Goal: Task Accomplishment & Management: Use online tool/utility

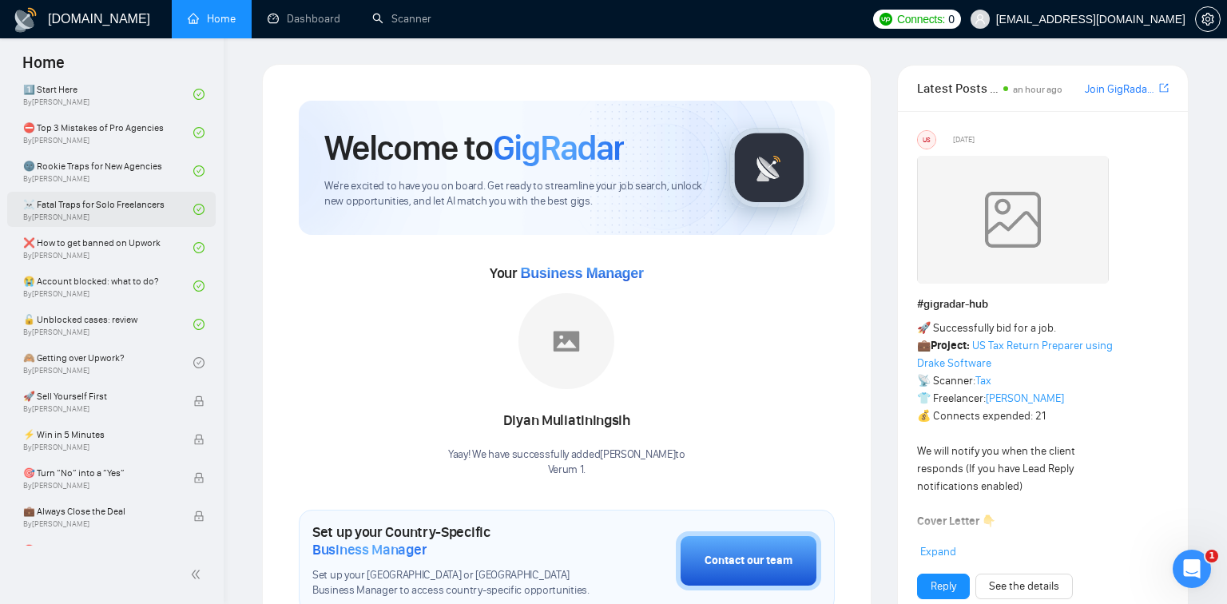
scroll to position [445, 0]
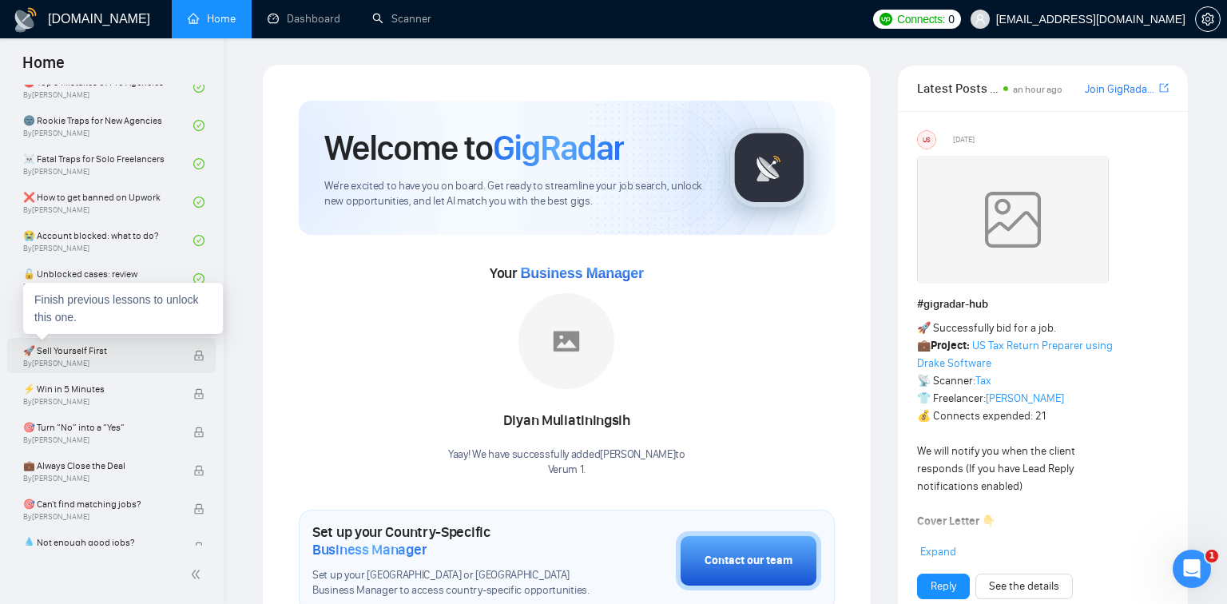
click at [125, 354] on span "🚀 Sell Yourself First" at bounding box center [99, 351] width 153 height 16
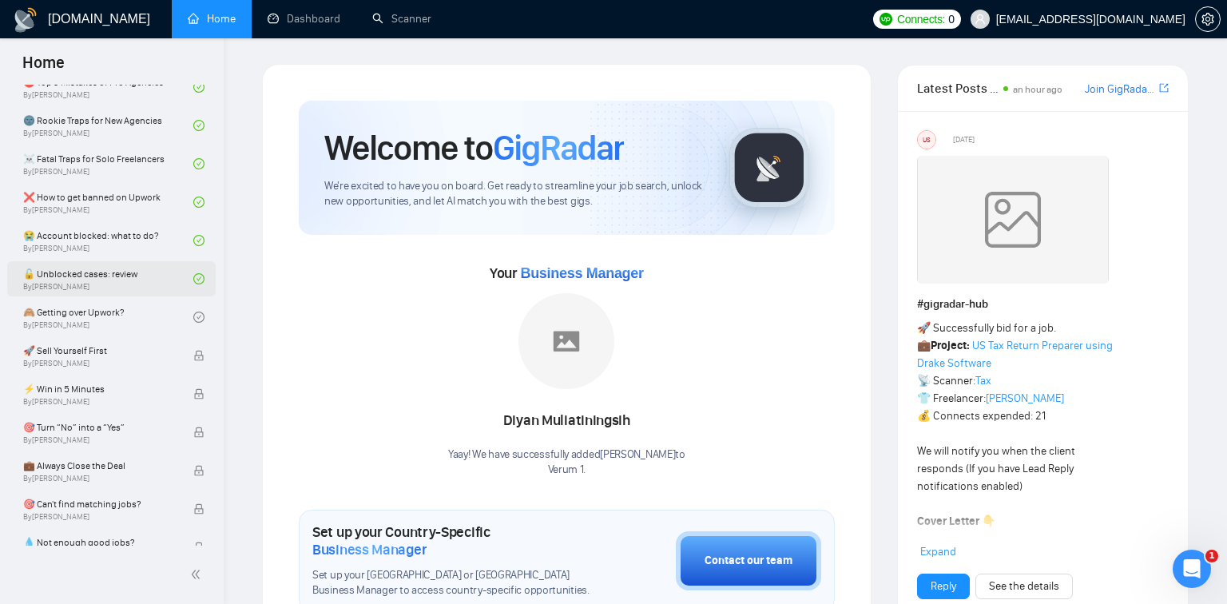
click at [166, 270] on link "🔓 Unblocked cases: review By [PERSON_NAME]" at bounding box center [108, 278] width 170 height 35
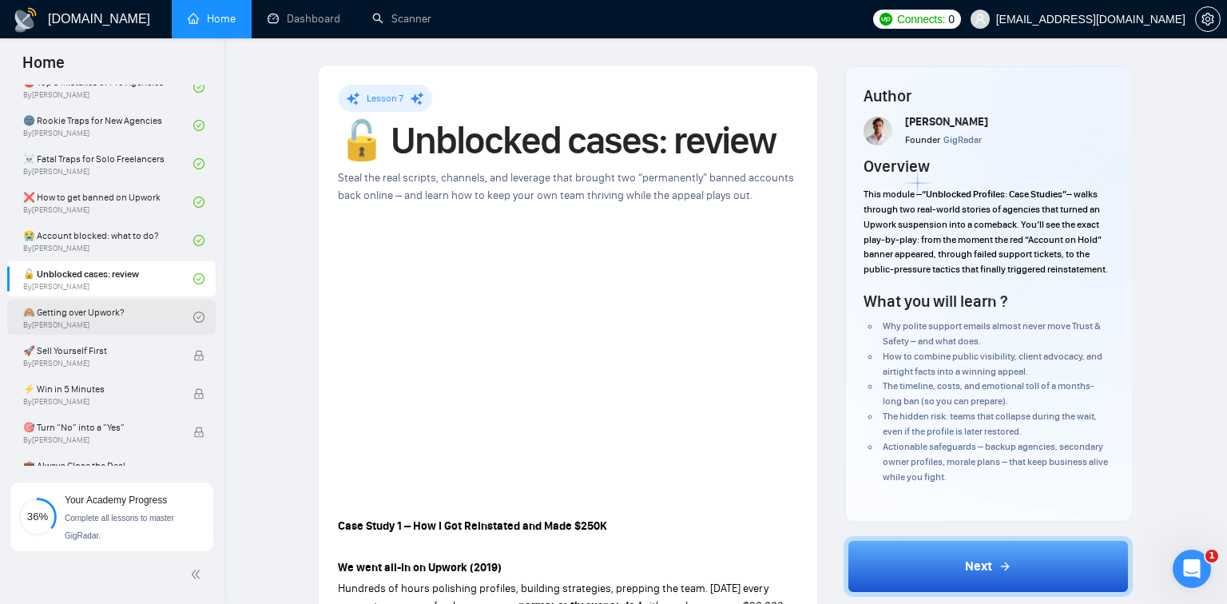
click at [145, 309] on link "🙈 Getting over Upwork? By [PERSON_NAME]" at bounding box center [108, 316] width 170 height 35
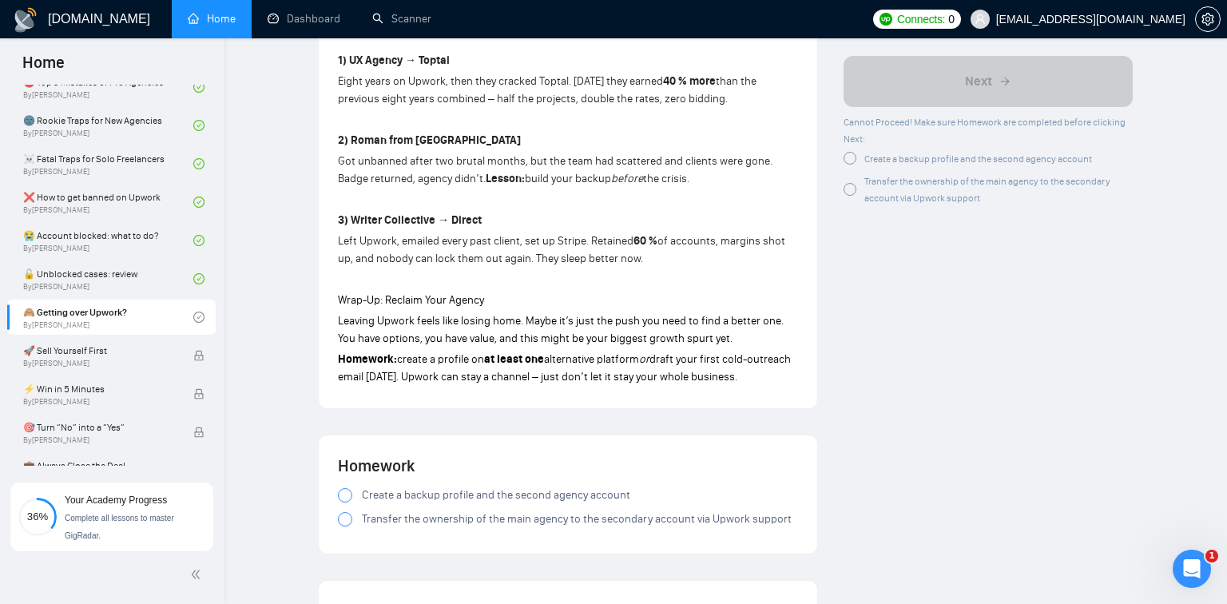
scroll to position [1418, 0]
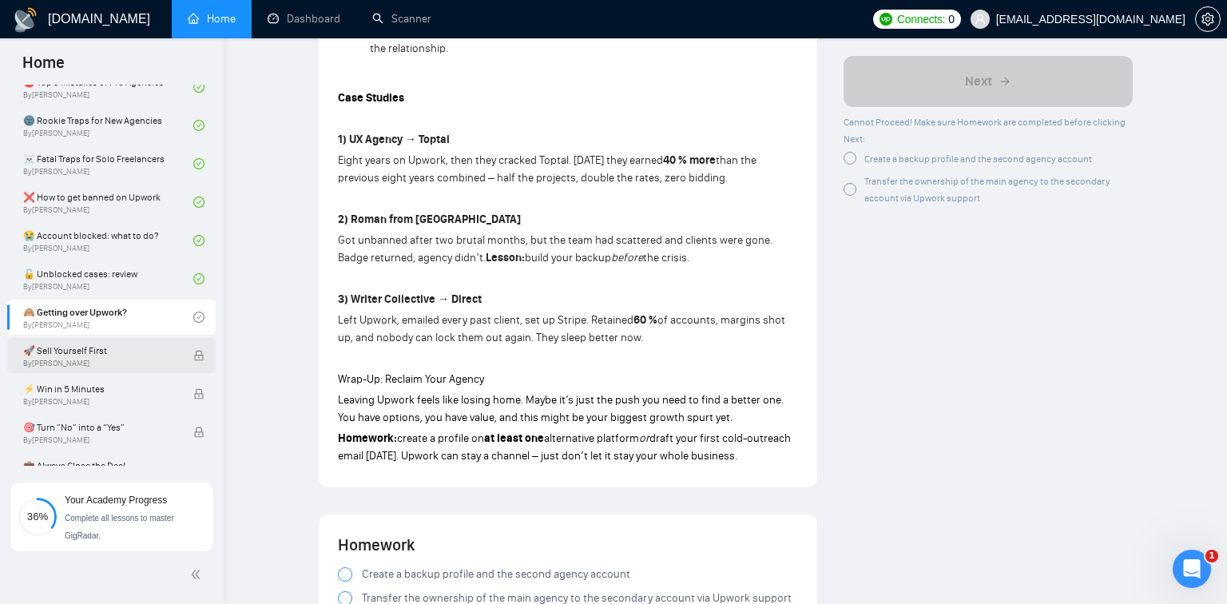
click at [133, 361] on span "By [PERSON_NAME]" at bounding box center [99, 364] width 153 height 10
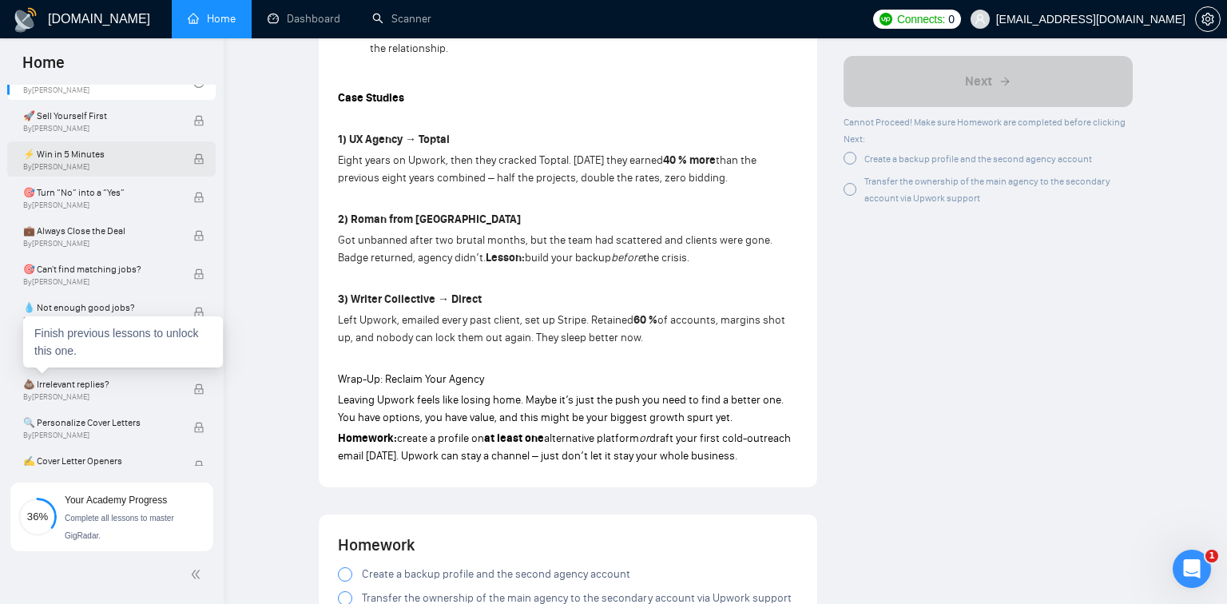
scroll to position [1020, 0]
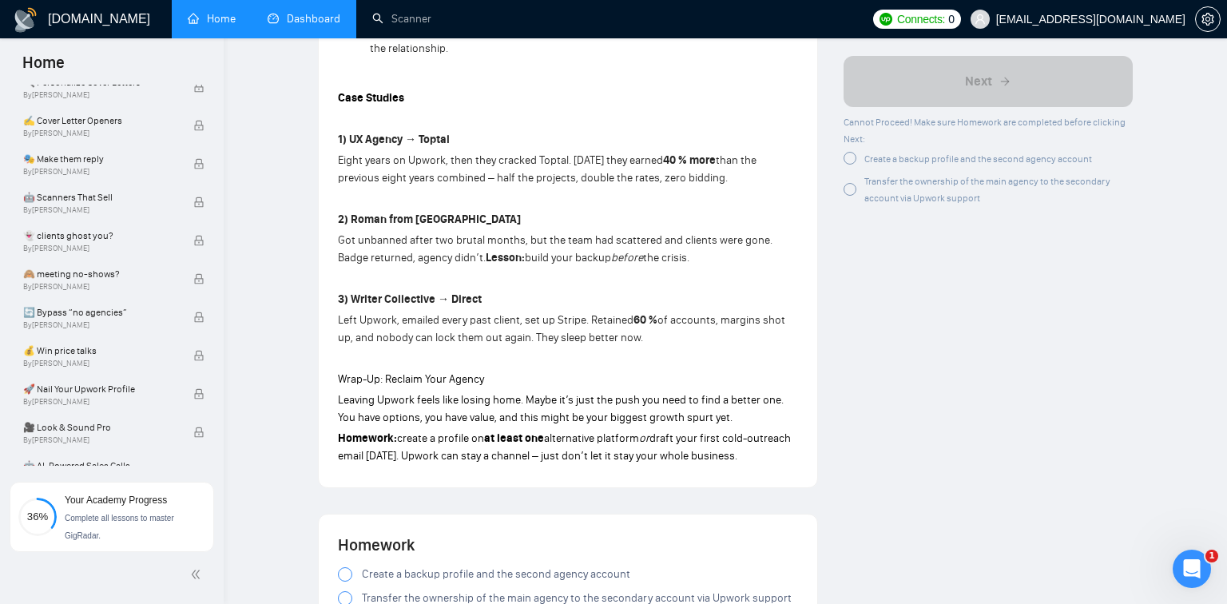
click at [319, 22] on link "Dashboard" at bounding box center [304, 19] width 73 height 14
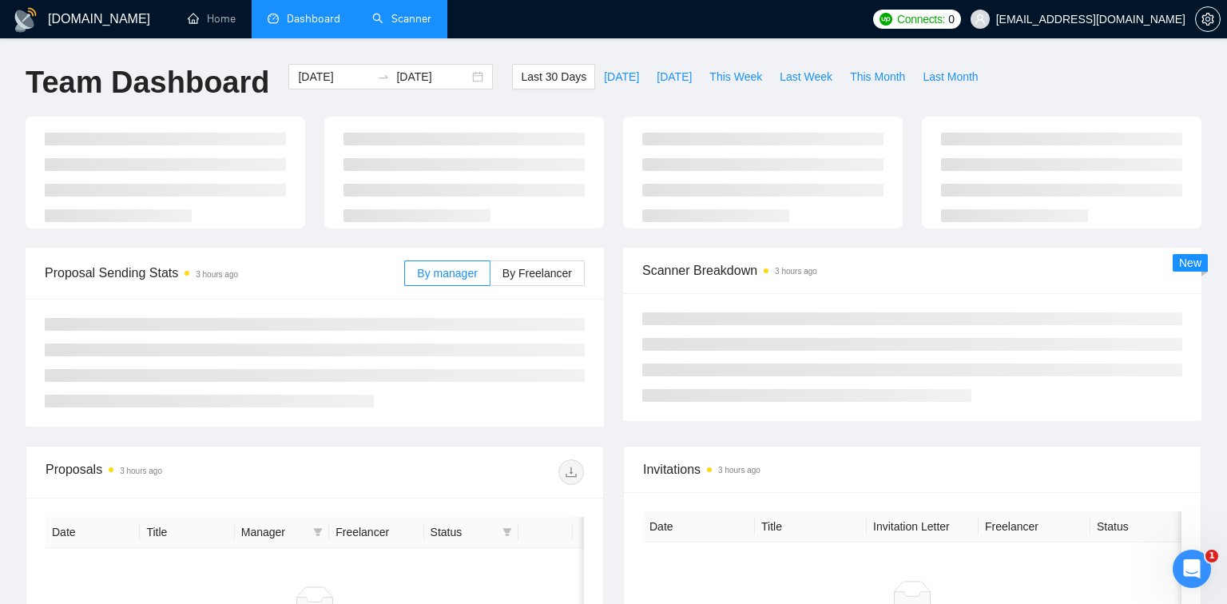
type input "[DATE]"
click at [411, 16] on link "Scanner" at bounding box center [401, 19] width 59 height 14
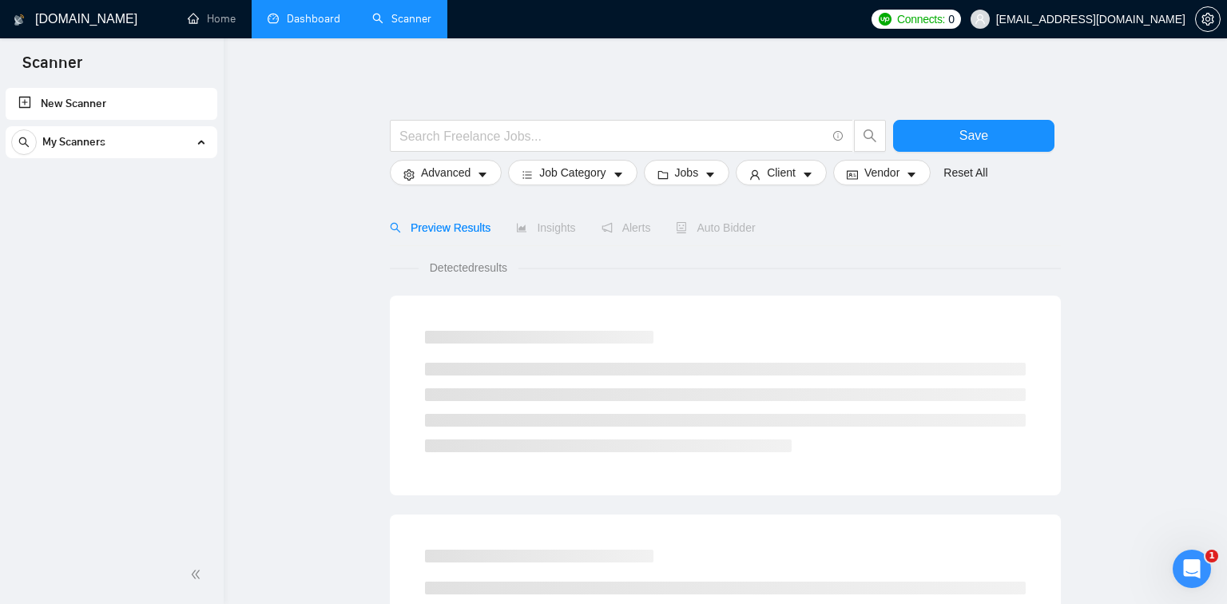
click at [210, 139] on div "My Scanners" at bounding box center [111, 142] width 200 height 32
click at [200, 142] on icon at bounding box center [200, 142] width 0 height 8
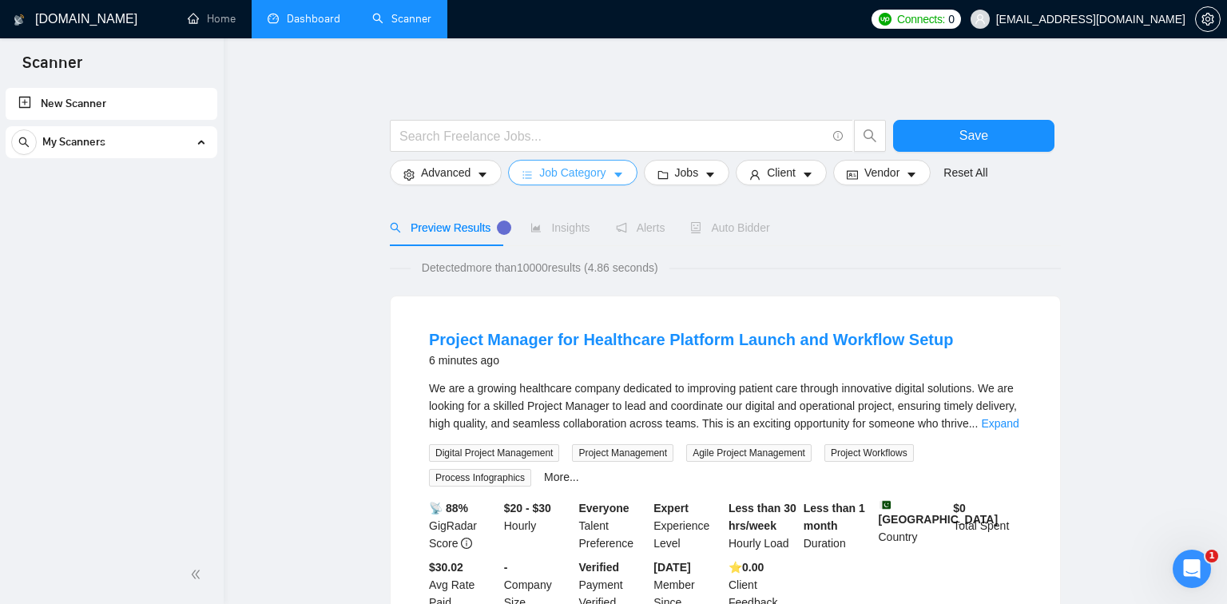
click at [594, 171] on span "Job Category" at bounding box center [572, 173] width 66 height 18
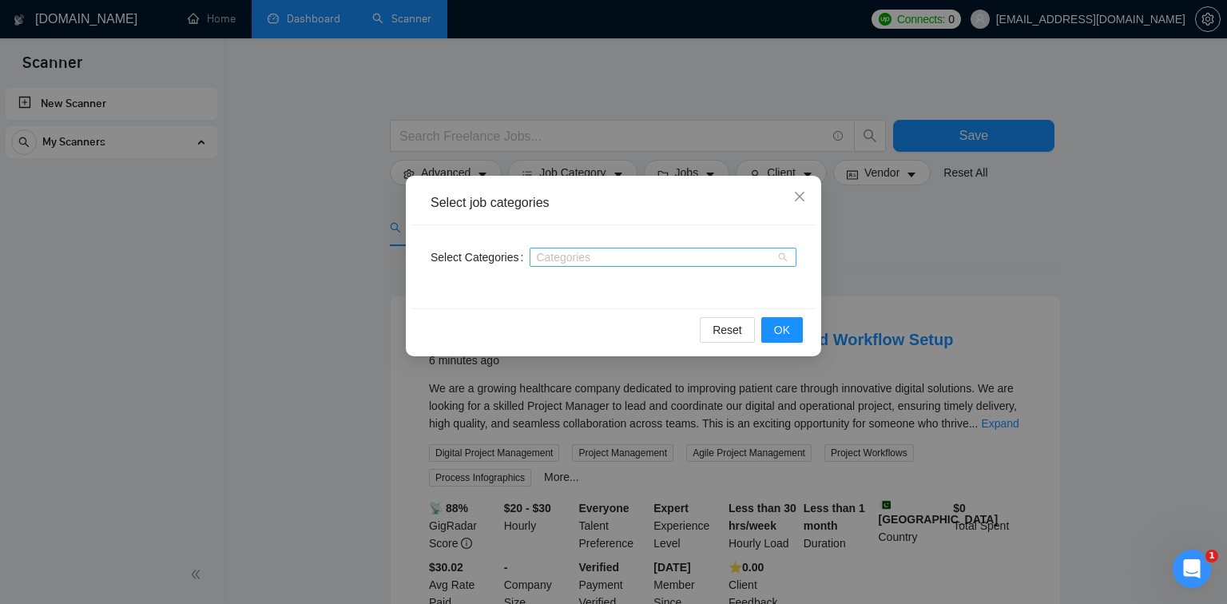
click at [592, 252] on div at bounding box center [654, 257] width 243 height 13
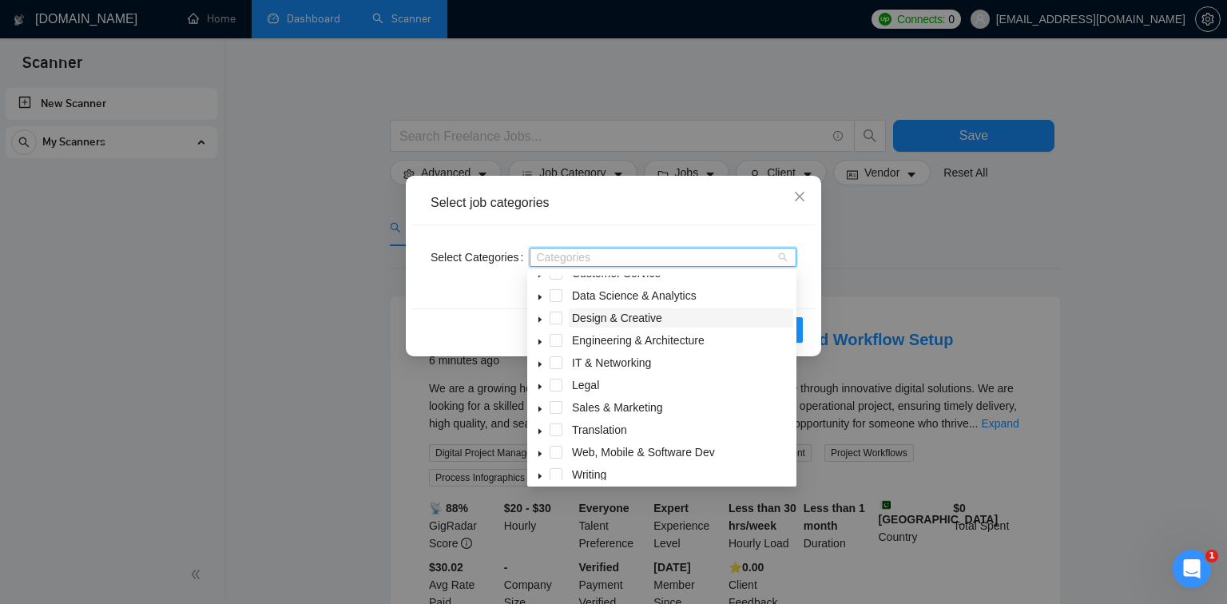
scroll to position [64, 0]
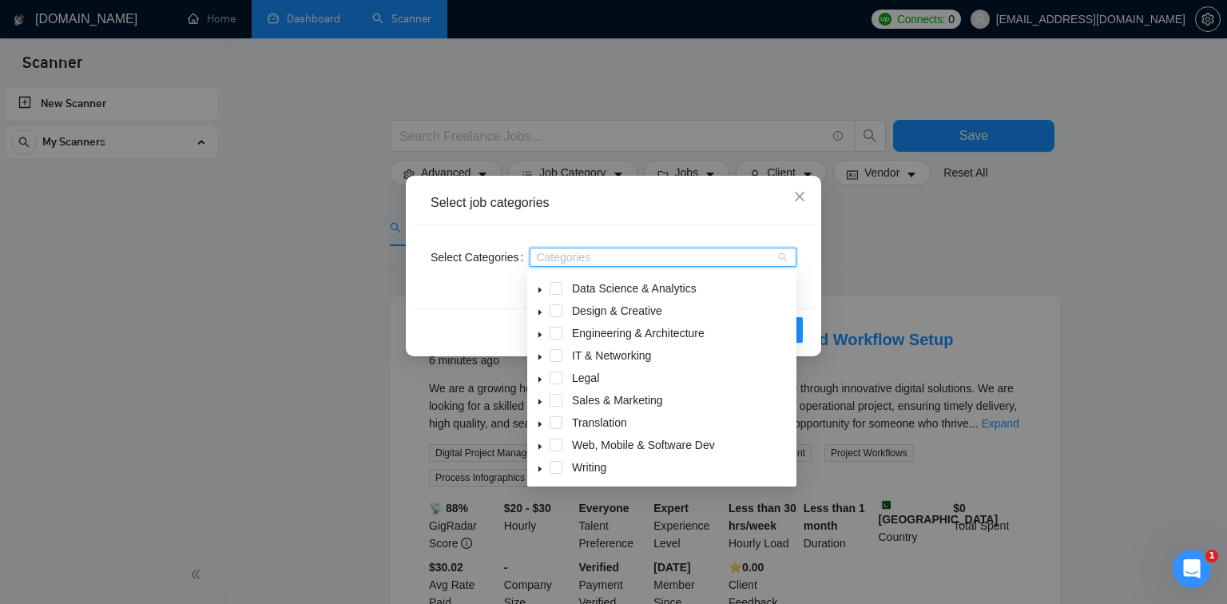
click at [537, 402] on icon "caret-down" at bounding box center [540, 402] width 8 height 8
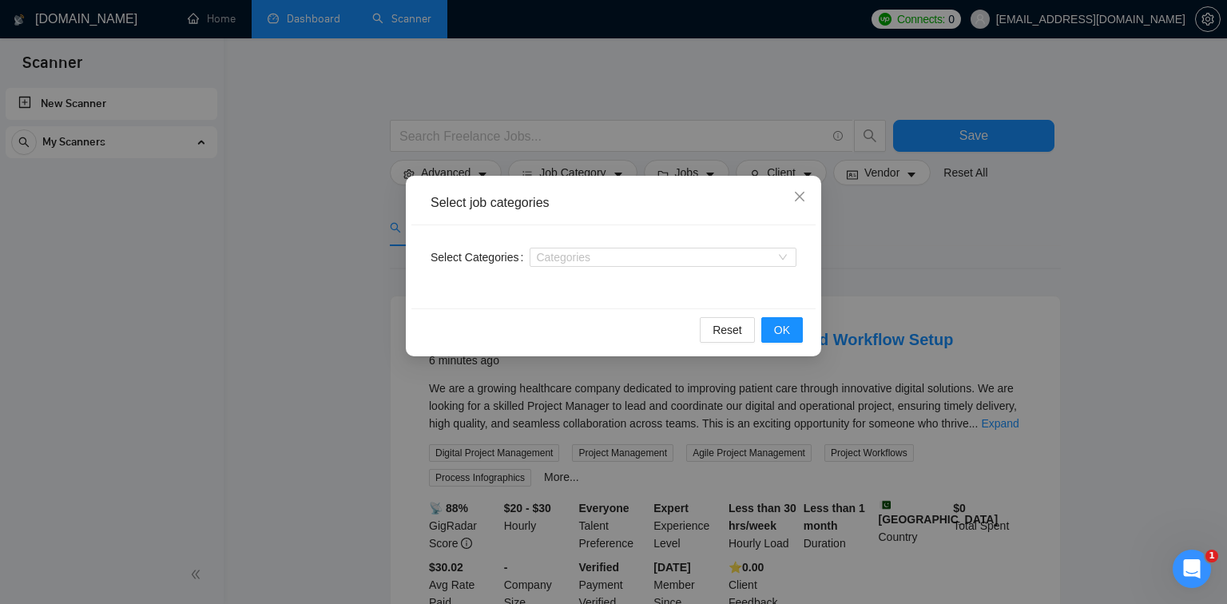
click at [1039, 305] on div "Select job categories Select Categories Categories Reset OK" at bounding box center [613, 302] width 1227 height 604
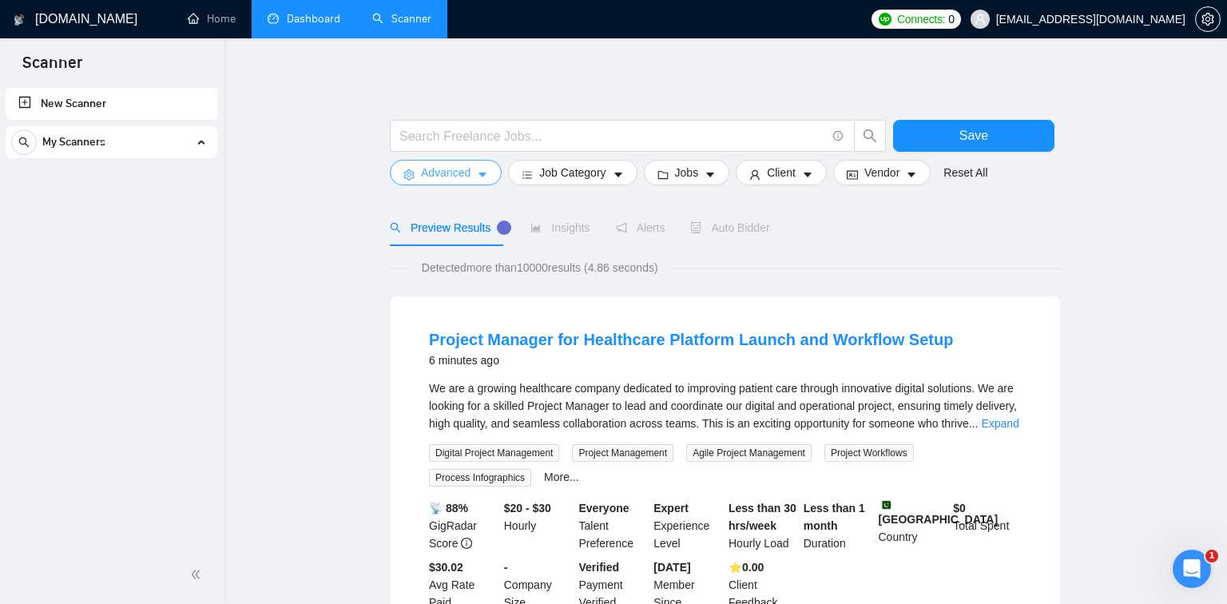
click at [459, 180] on span "Advanced" at bounding box center [446, 173] width 50 height 18
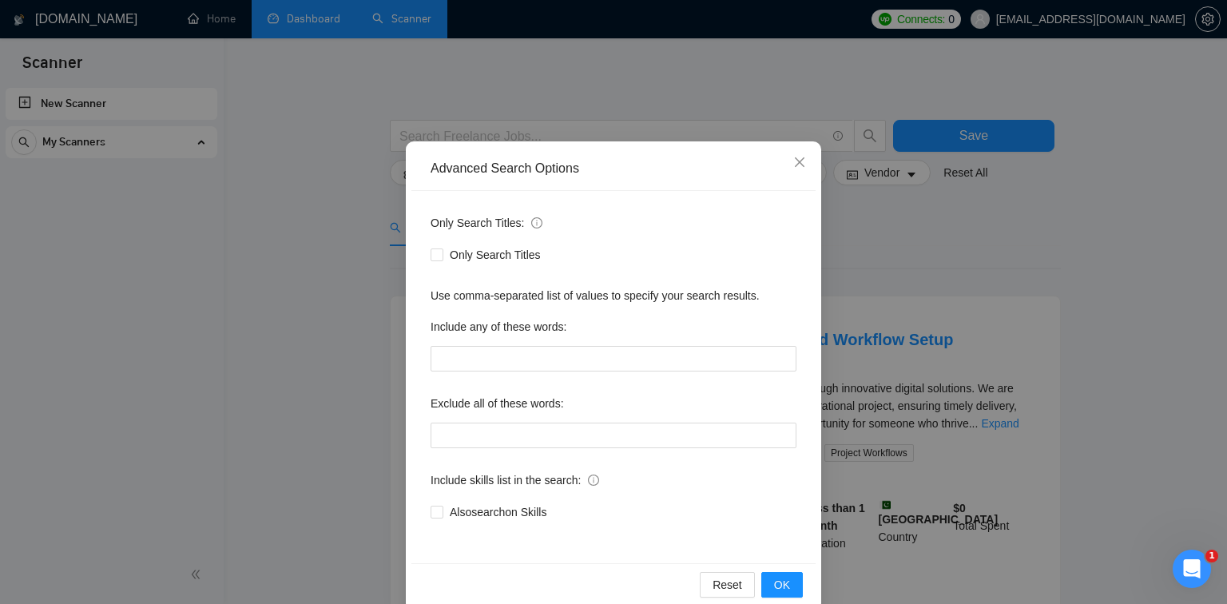
scroll to position [61, 0]
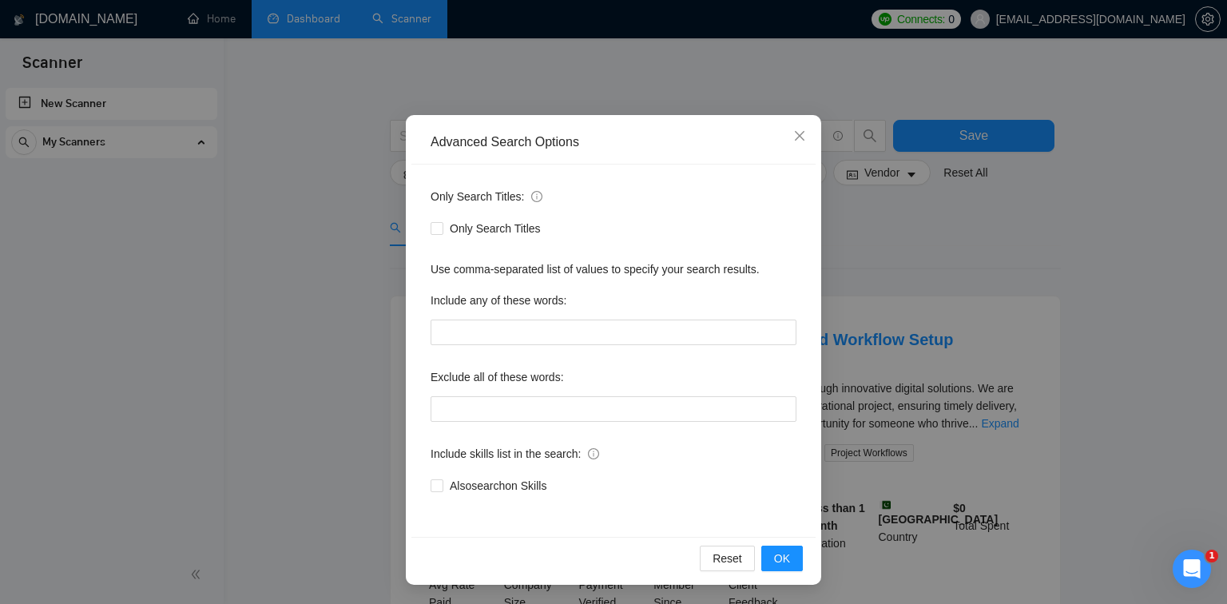
click at [647, 273] on div "Use comma-separated list of values to specify your search results." at bounding box center [613, 269] width 366 height 18
click at [595, 324] on input "text" at bounding box center [613, 332] width 366 height 26
click at [517, 400] on input "text" at bounding box center [613, 409] width 366 height 26
click at [336, 430] on div "Advanced Search Options Only Search Titles: Only Search Titles Use comma-separa…" at bounding box center [613, 302] width 1227 height 604
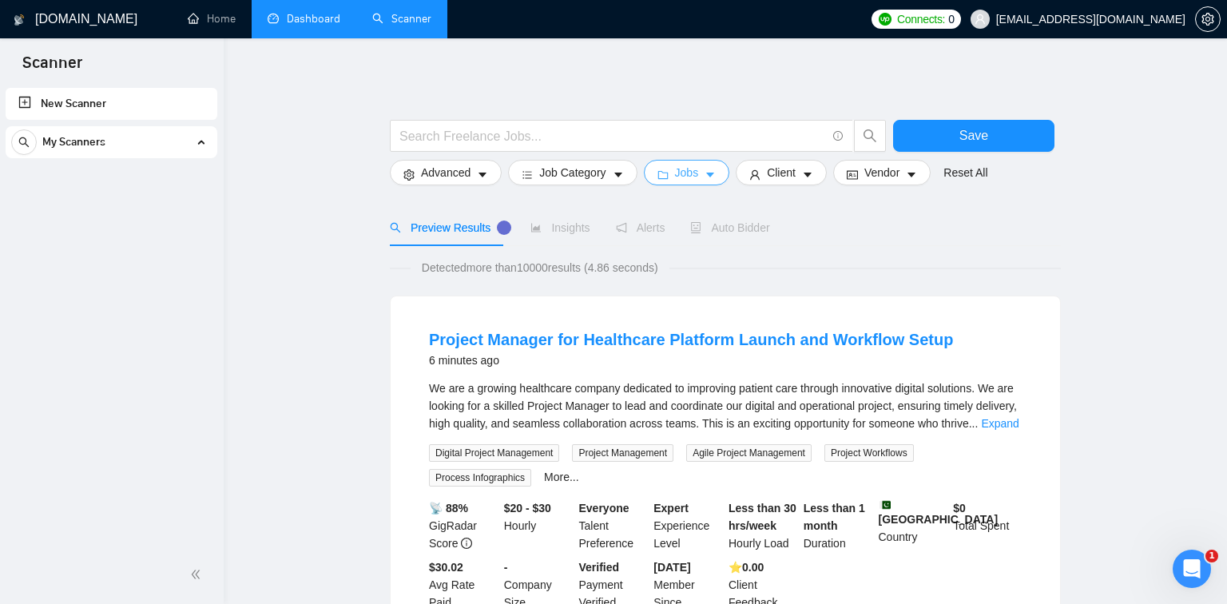
click at [685, 180] on span "Jobs" at bounding box center [687, 173] width 24 height 18
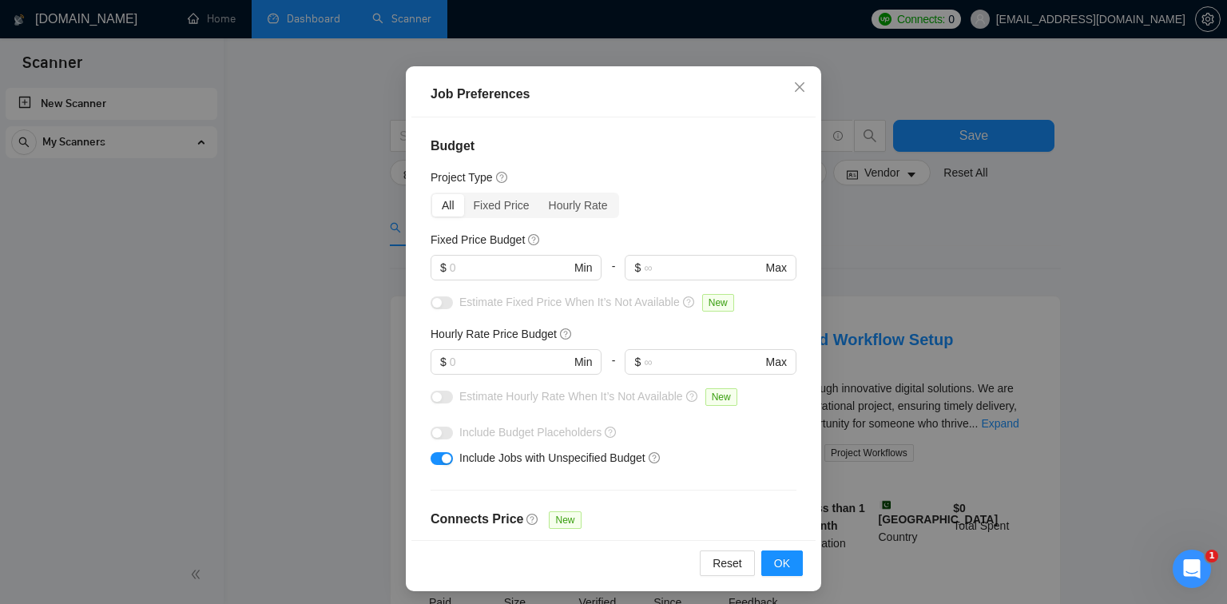
click at [379, 187] on div "Job Preferences Budget Project Type All Fixed Price Hourly Rate Fixed Price Bud…" at bounding box center [613, 302] width 1227 height 604
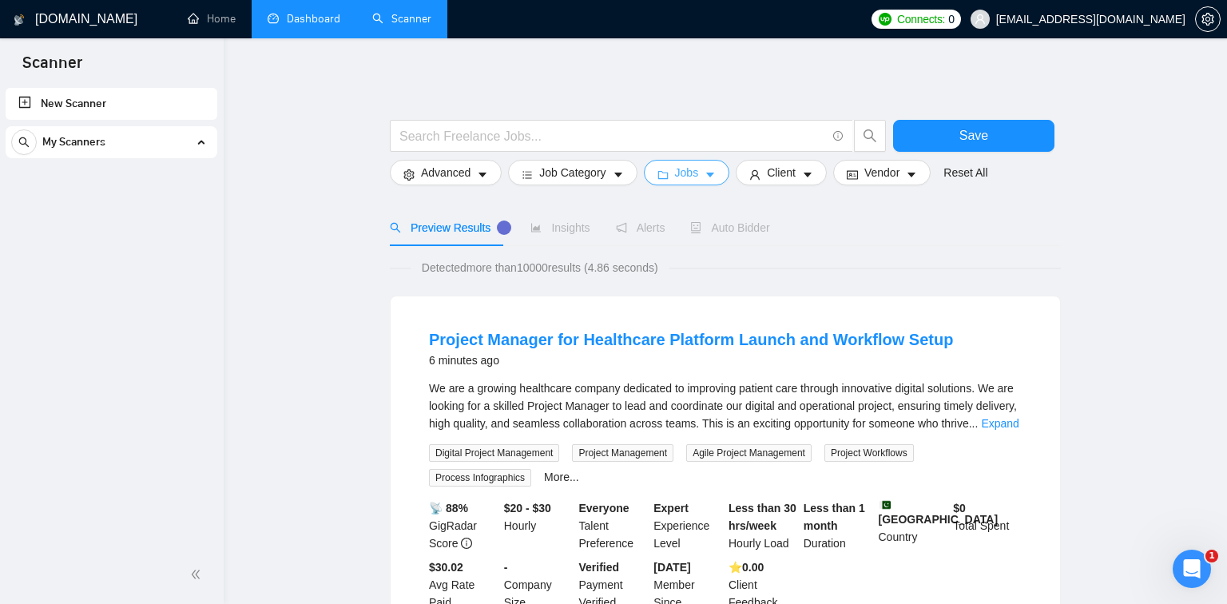
click at [688, 178] on span "Jobs" at bounding box center [687, 173] width 24 height 18
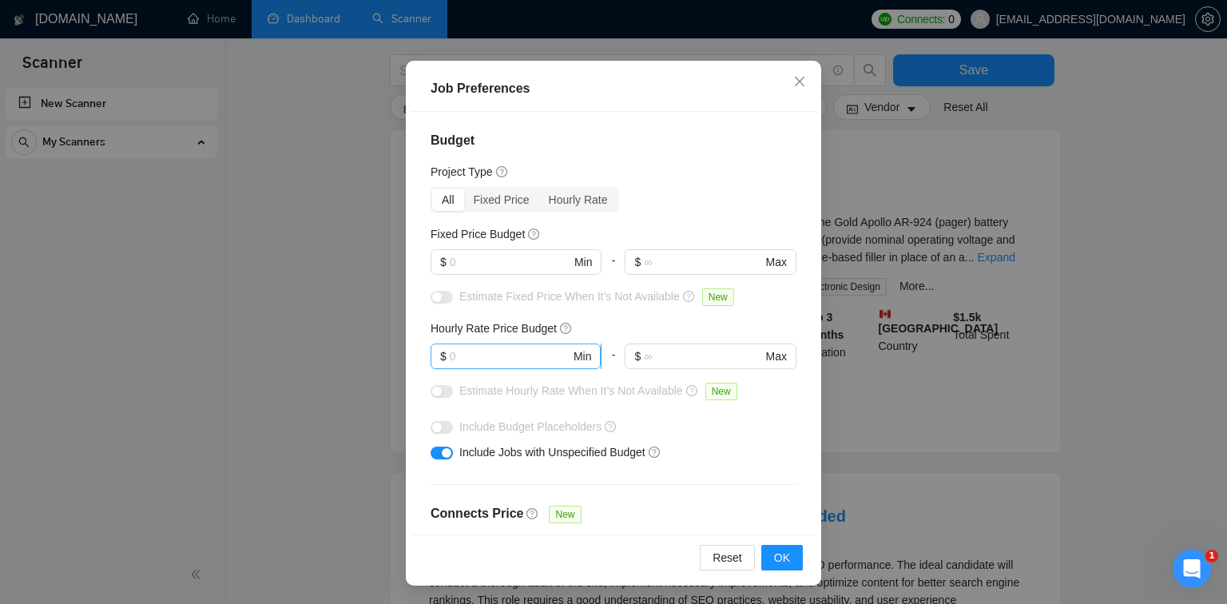
click at [503, 363] on input "text" at bounding box center [510, 356] width 121 height 18
click at [493, 261] on input "text" at bounding box center [510, 262] width 121 height 18
click at [1039, 240] on div "Job Preferences Budget Project Type All Fixed Price Hourly Rate Fixed Price Bud…" at bounding box center [613, 302] width 1227 height 604
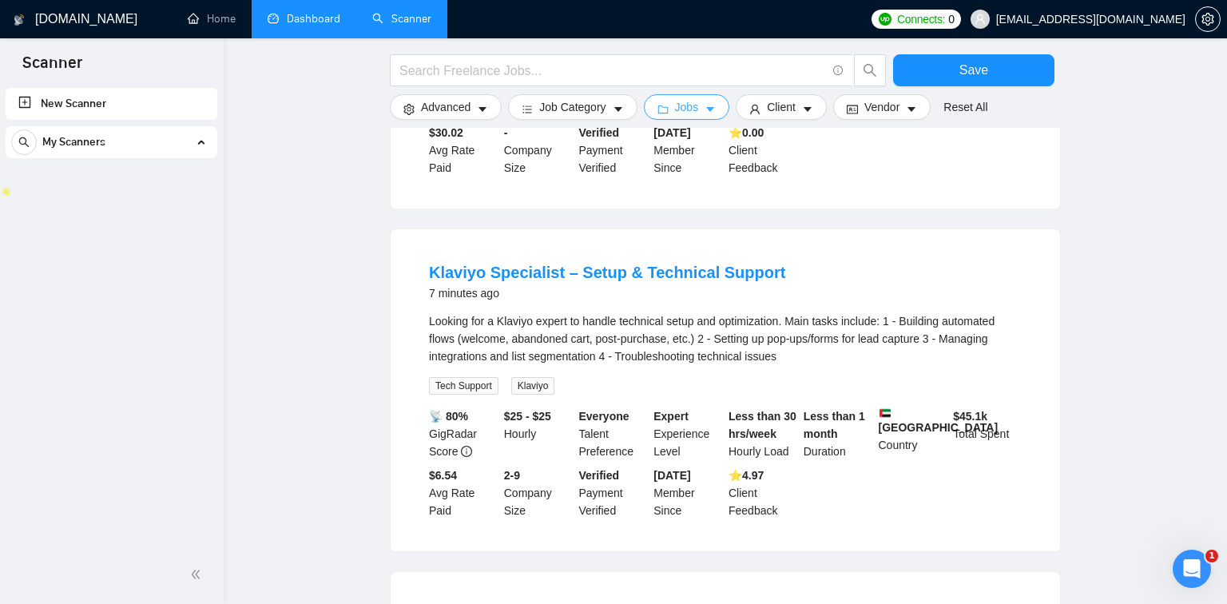
scroll to position [433, 0]
click at [707, 110] on icon "caret-down" at bounding box center [709, 109] width 11 height 11
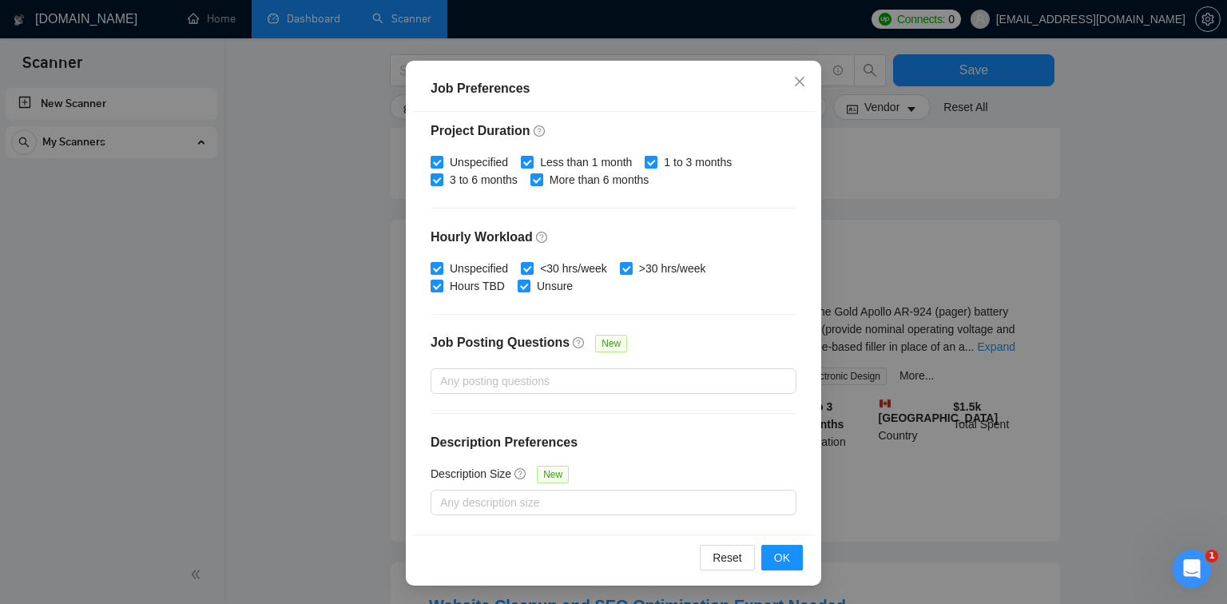
scroll to position [795, 0]
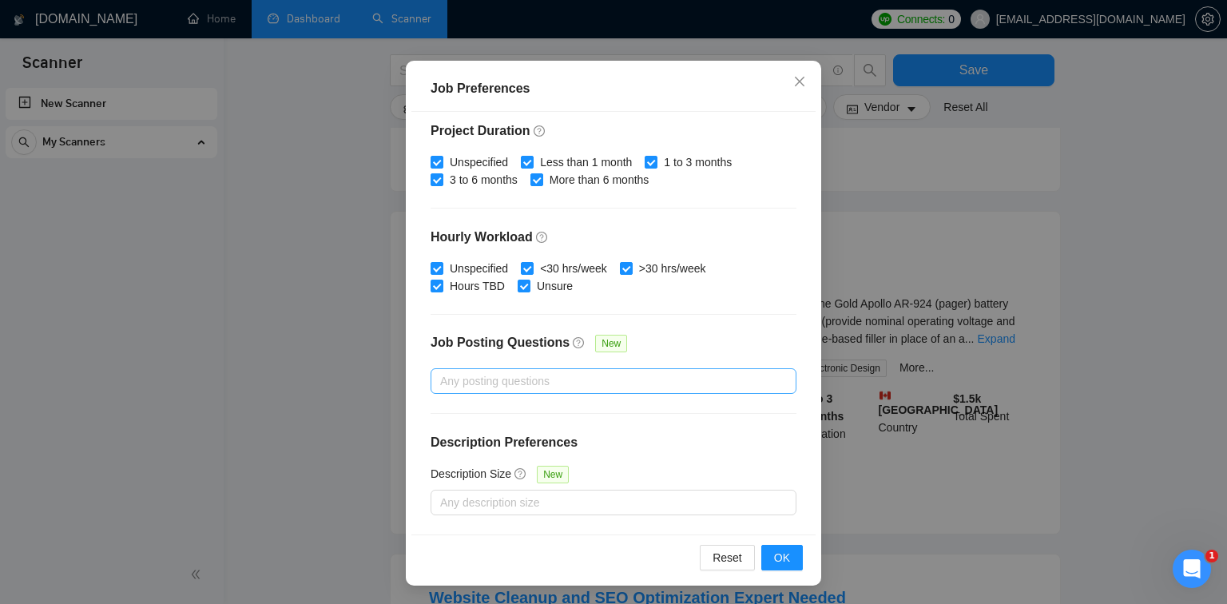
click at [602, 372] on div at bounding box center [605, 380] width 342 height 19
click at [715, 333] on div "Budget Project Type All Fixed Price Hourly Rate Fixed Price Budget $ Min - $ Ma…" at bounding box center [613, 323] width 404 height 422
drag, startPoint x: 195, startPoint y: 260, endPoint x: 392, endPoint y: 183, distance: 211.6
click at [195, 259] on div "Job Preferences Budget Project Type All Fixed Price Hourly Rate Fixed Price Bud…" at bounding box center [613, 302] width 1227 height 604
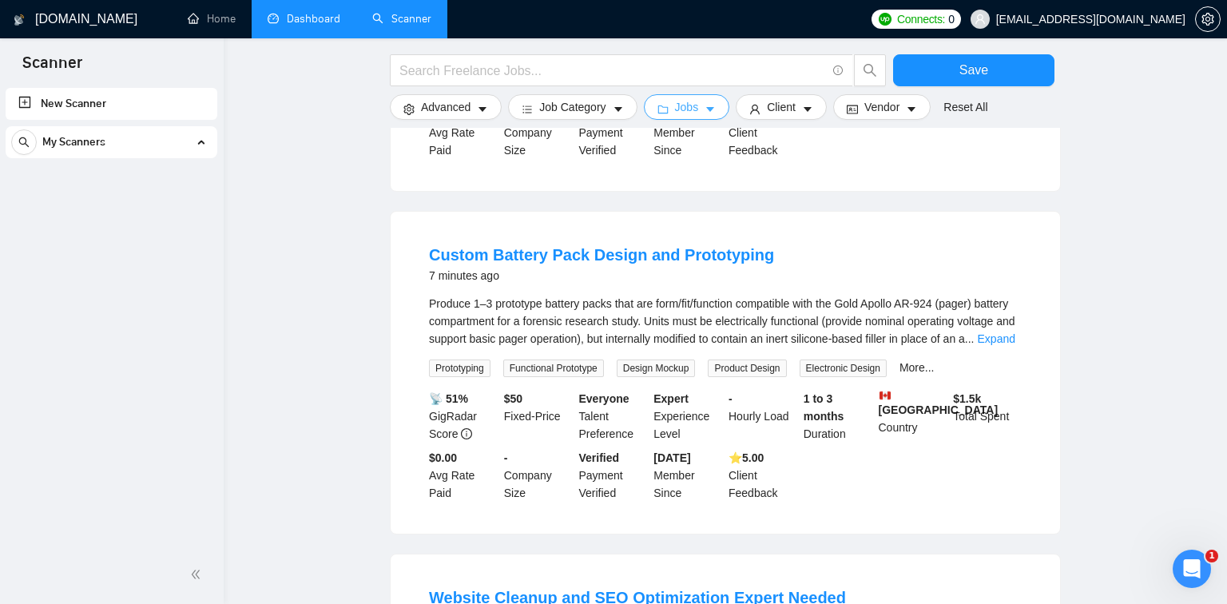
scroll to position [0, 0]
click at [802, 105] on icon "caret-down" at bounding box center [807, 109] width 11 height 11
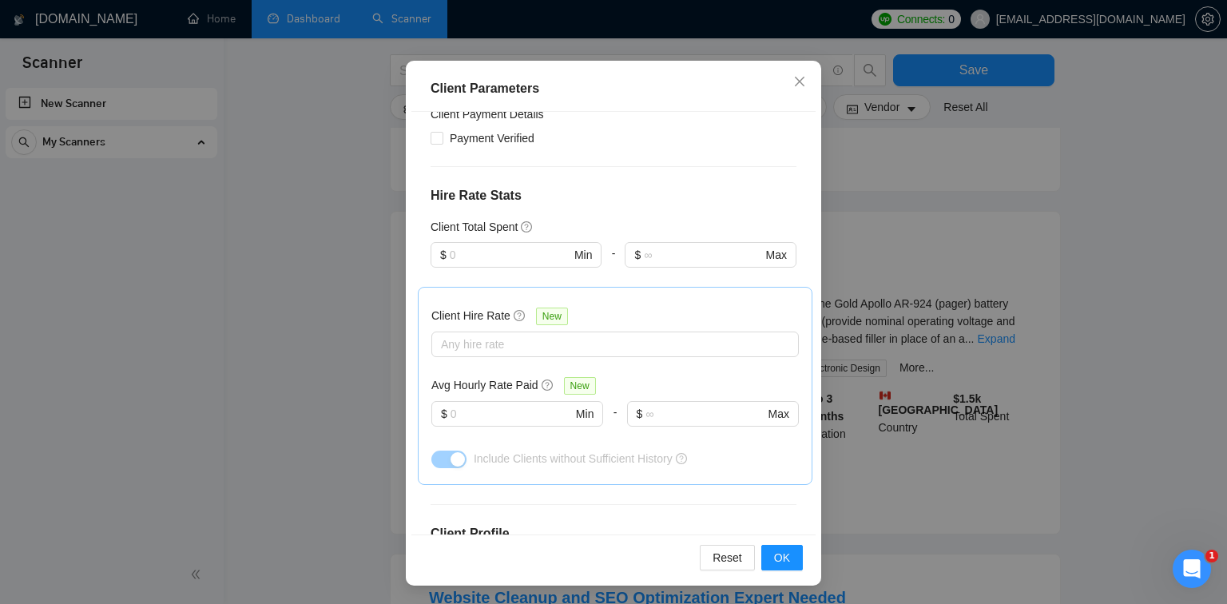
scroll to position [298, 0]
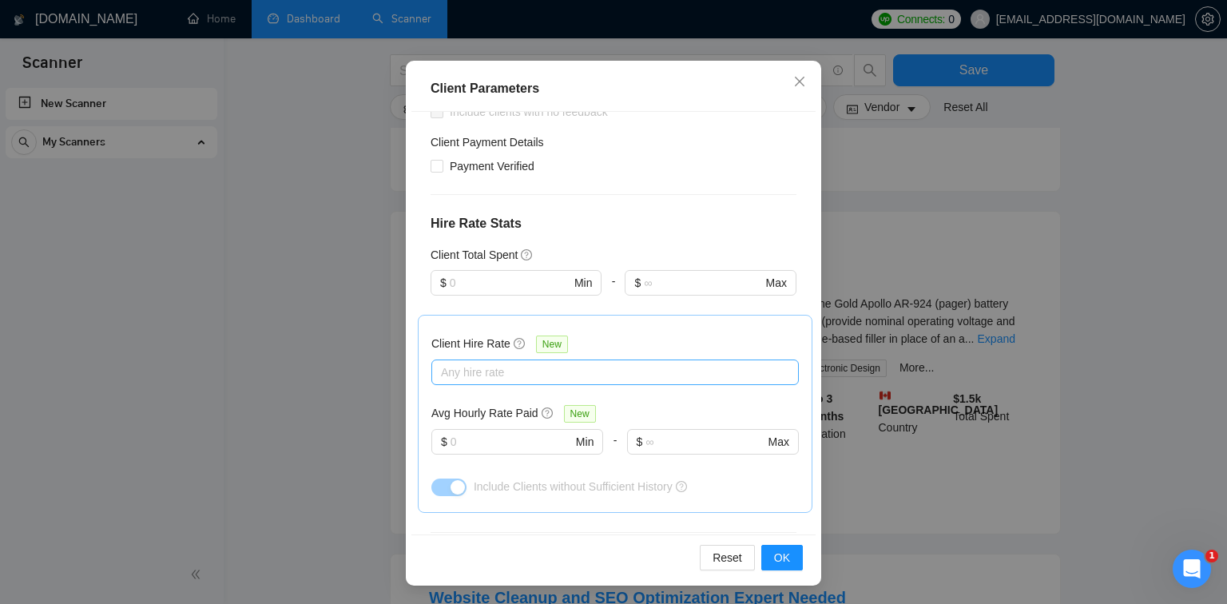
click at [515, 381] on div "Any hire rate" at bounding box center [614, 372] width 367 height 26
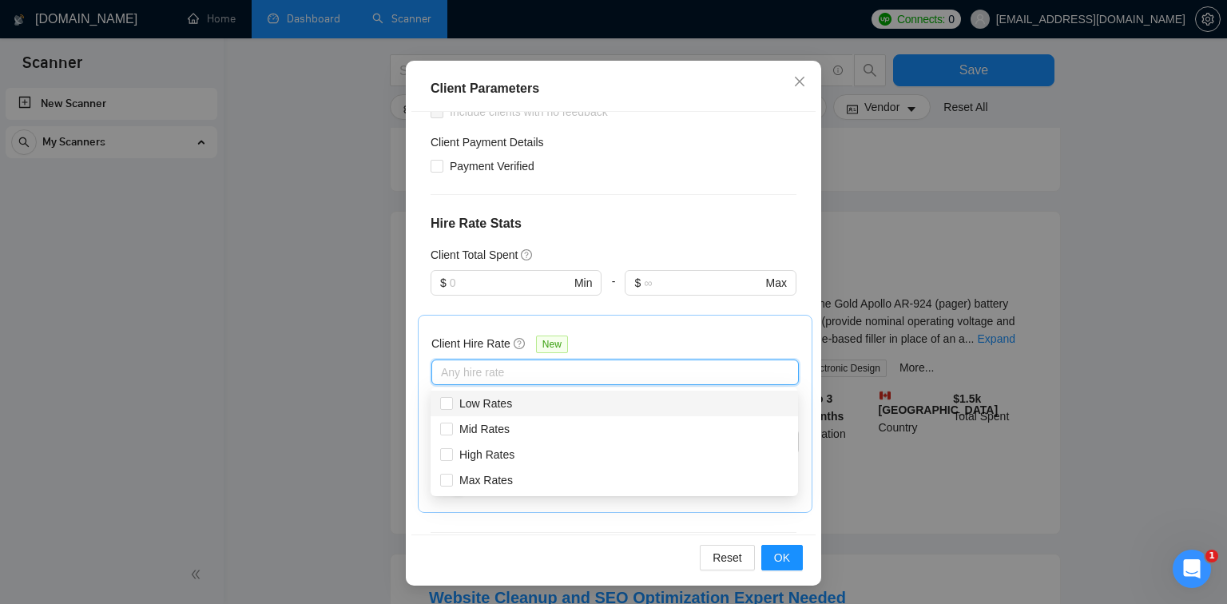
click at [620, 324] on div "Client Hire Rate New Any hire rate Avg Hourly Rate Paid New $ Min - $ Max Inclu…" at bounding box center [615, 414] width 394 height 198
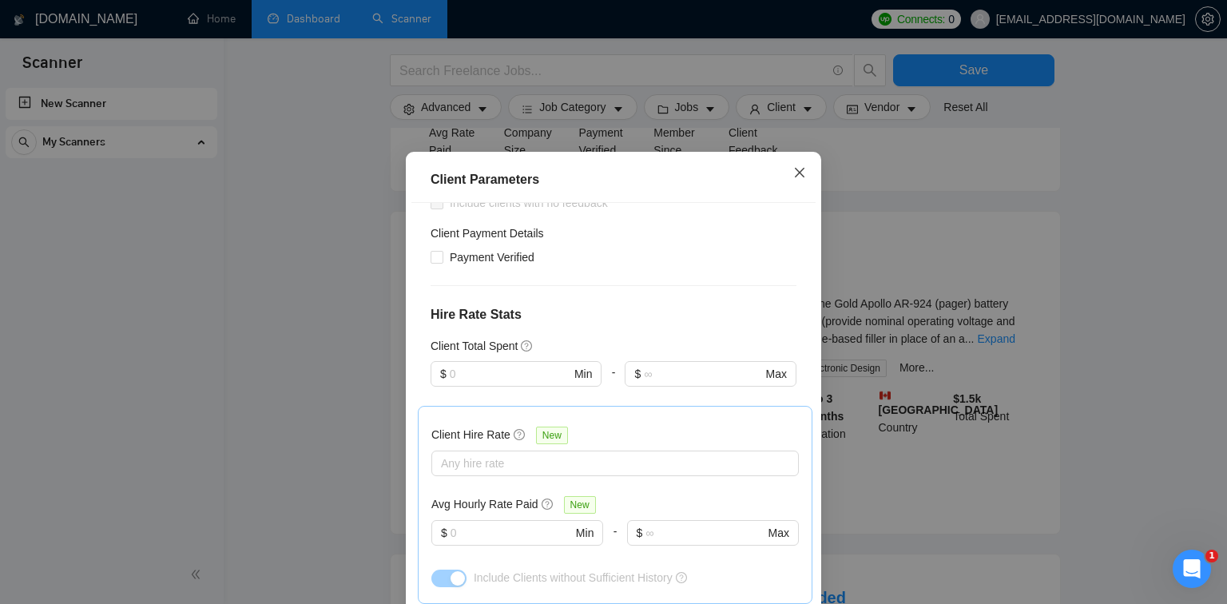
click at [803, 171] on icon "close" at bounding box center [799, 172] width 13 height 13
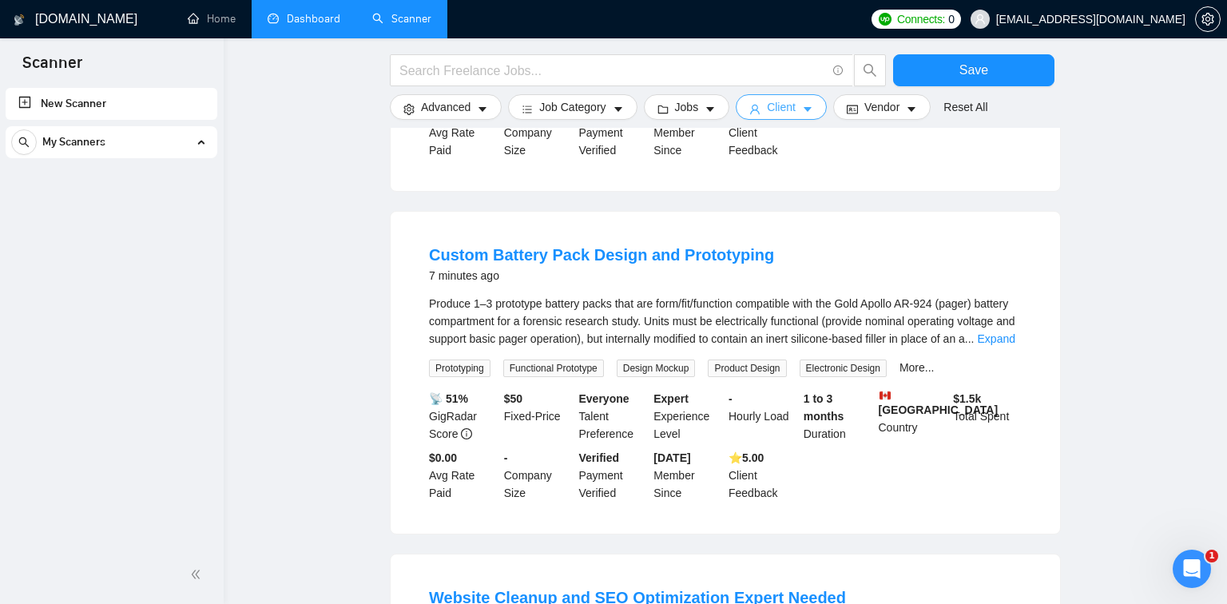
scroll to position [0, 0]
click at [862, 112] on button "Vendor" at bounding box center [881, 107] width 97 height 26
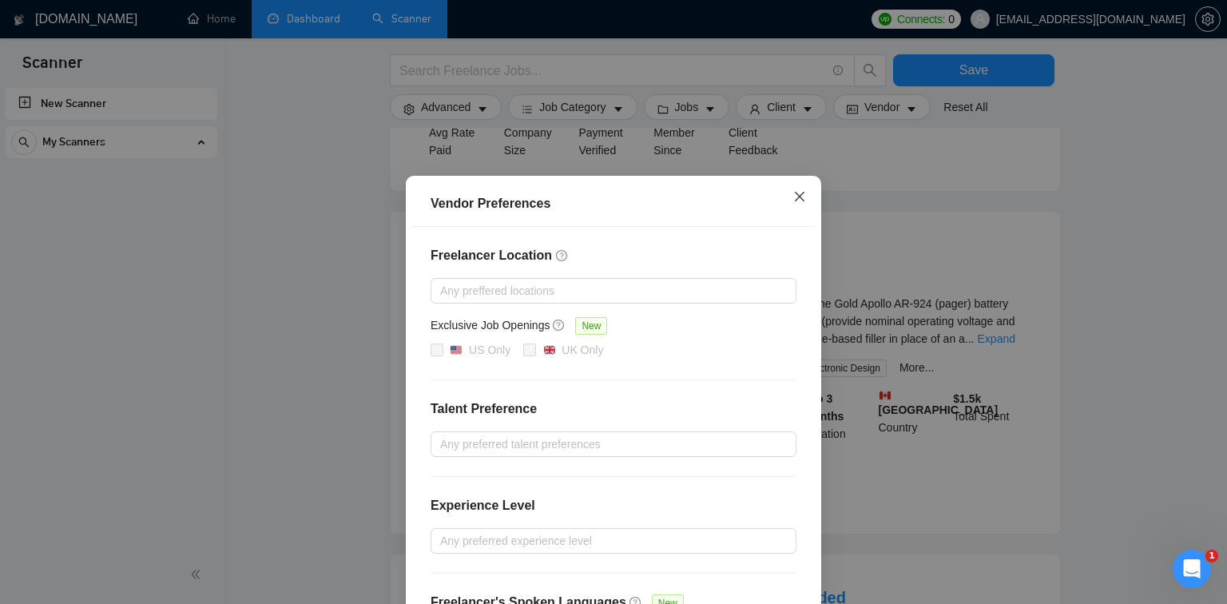
click at [787, 195] on span "Close" at bounding box center [799, 197] width 43 height 43
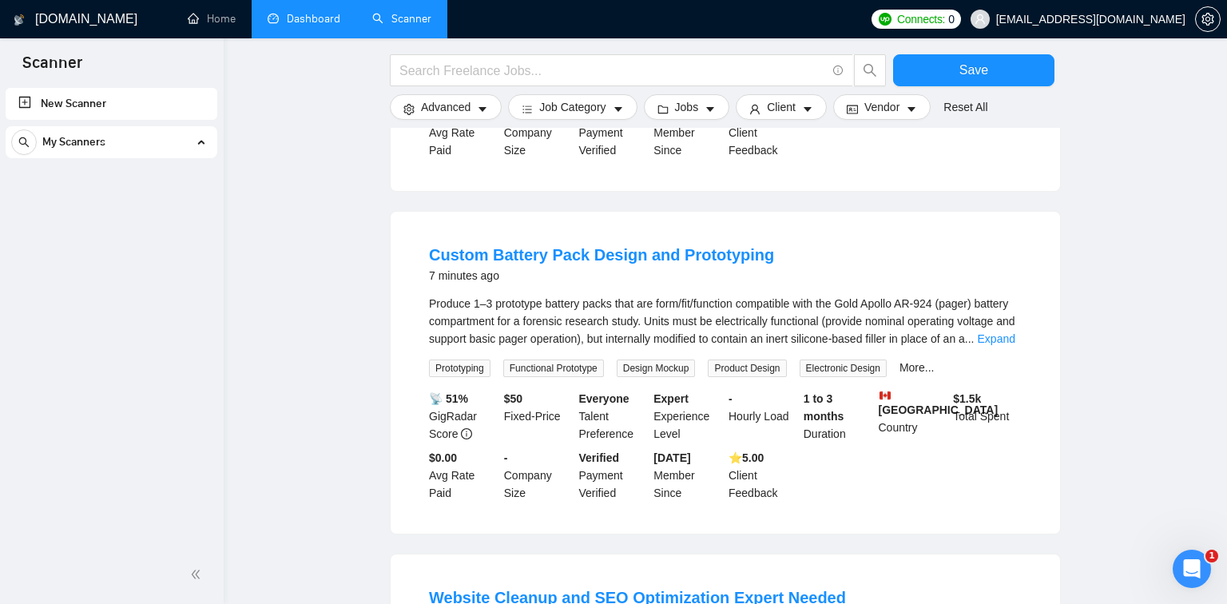
click at [783, 125] on form "Save Advanced Job Category Jobs Client Vendor Reset All" at bounding box center [725, 82] width 671 height 89
click at [783, 118] on button "Client" at bounding box center [780, 107] width 91 height 26
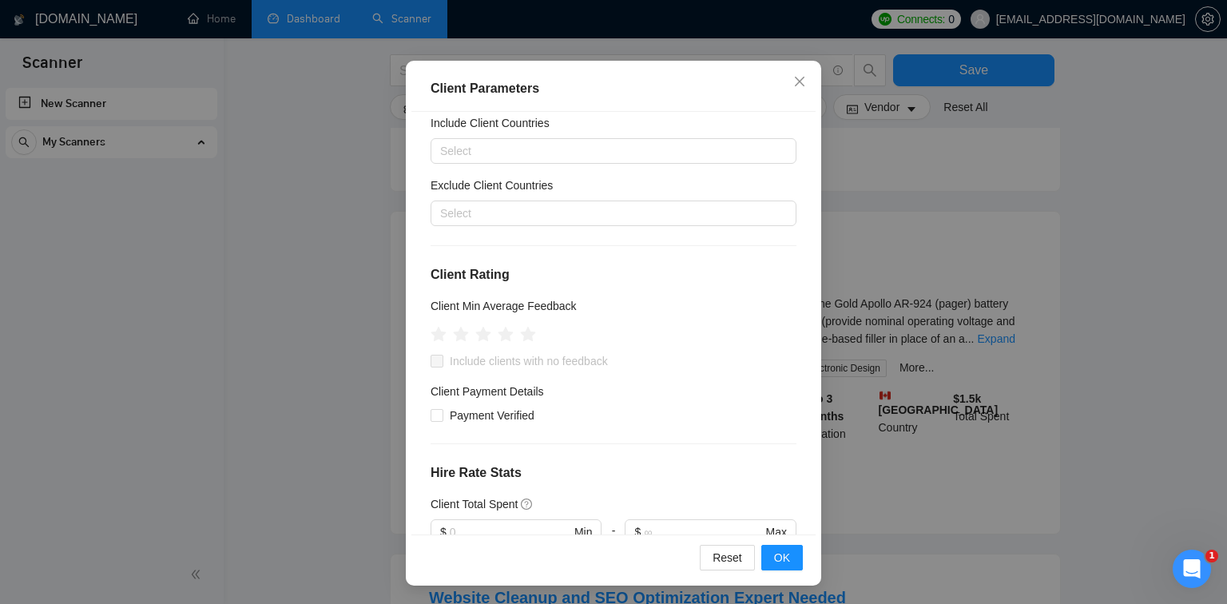
scroll to position [48, 0]
click at [865, 193] on div "Client Parameters Client Location Include Client Countries Select Exclude Clien…" at bounding box center [613, 302] width 1227 height 604
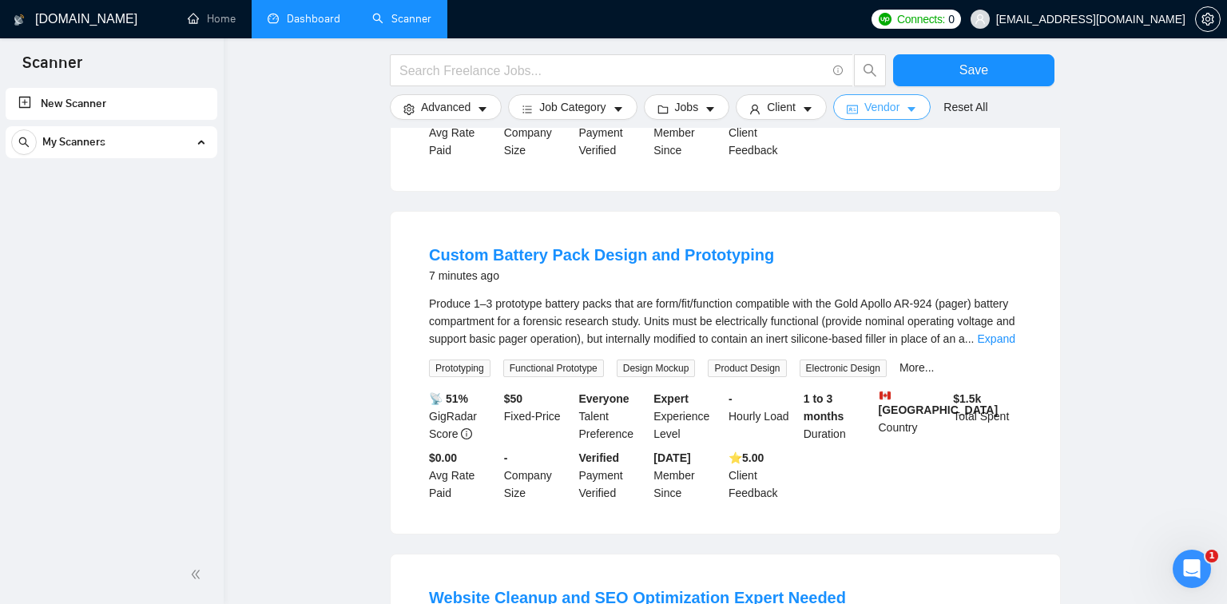
click at [872, 113] on span "Vendor" at bounding box center [881, 107] width 35 height 18
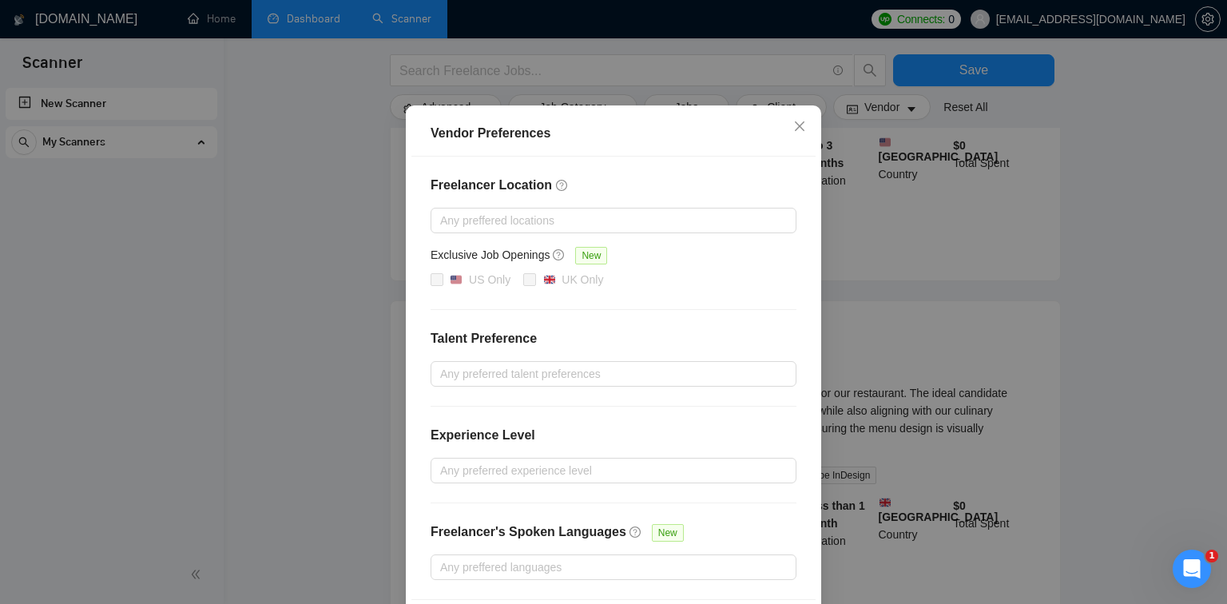
scroll to position [134, 0]
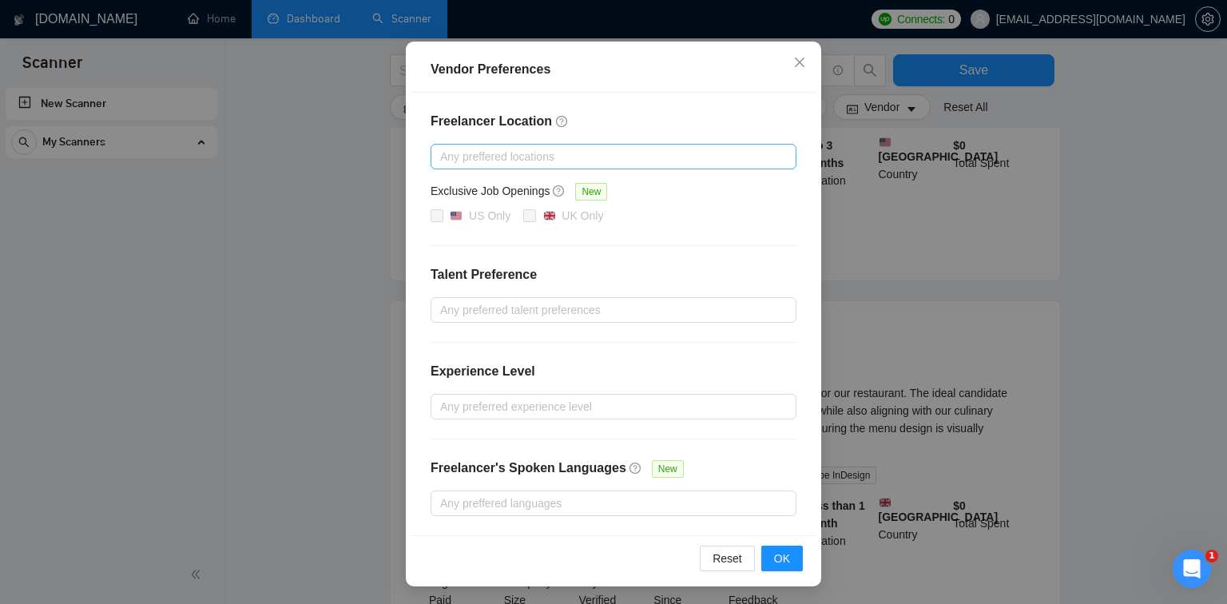
click at [554, 158] on div at bounding box center [605, 156] width 342 height 19
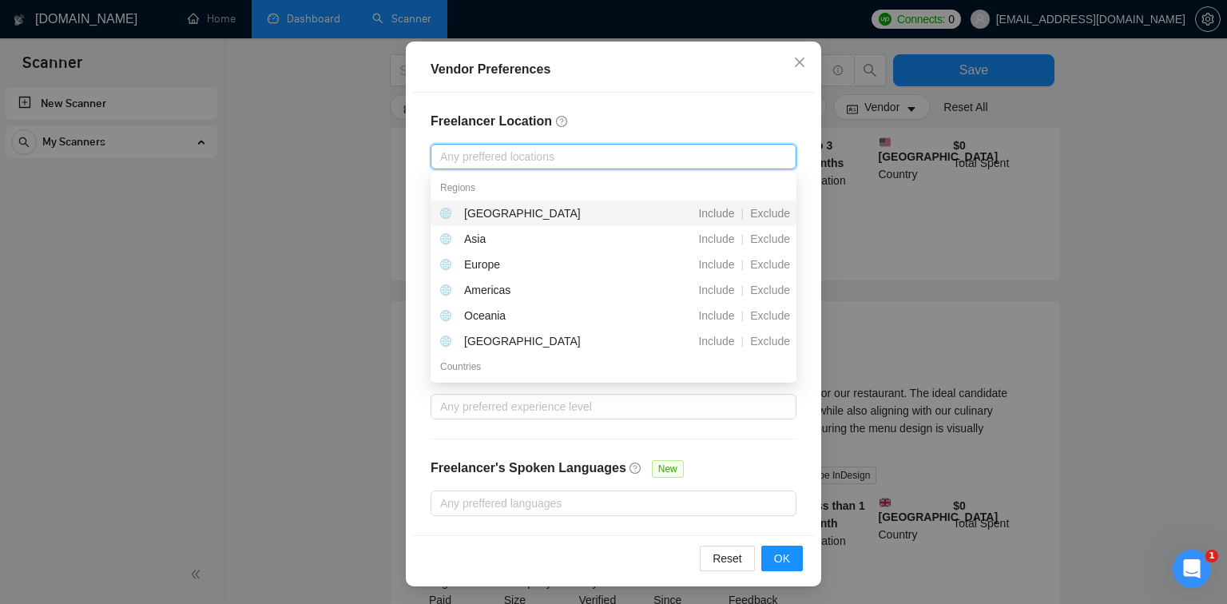
click at [570, 125] on h4 "Freelancer Location" at bounding box center [613, 121] width 366 height 19
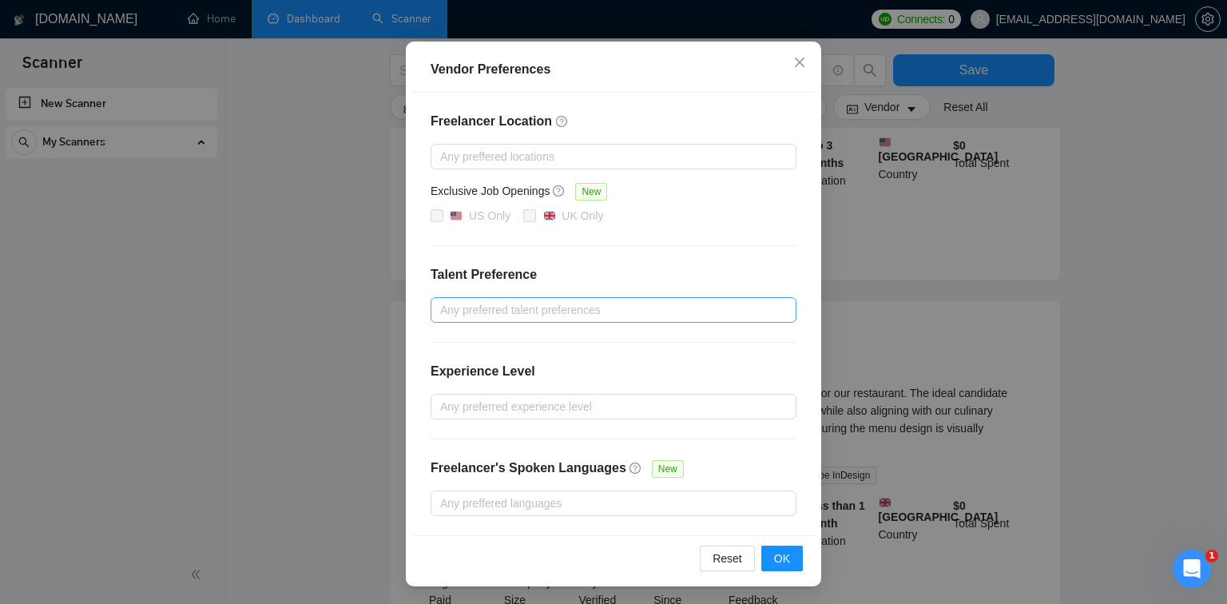
click at [476, 318] on div at bounding box center [605, 309] width 342 height 19
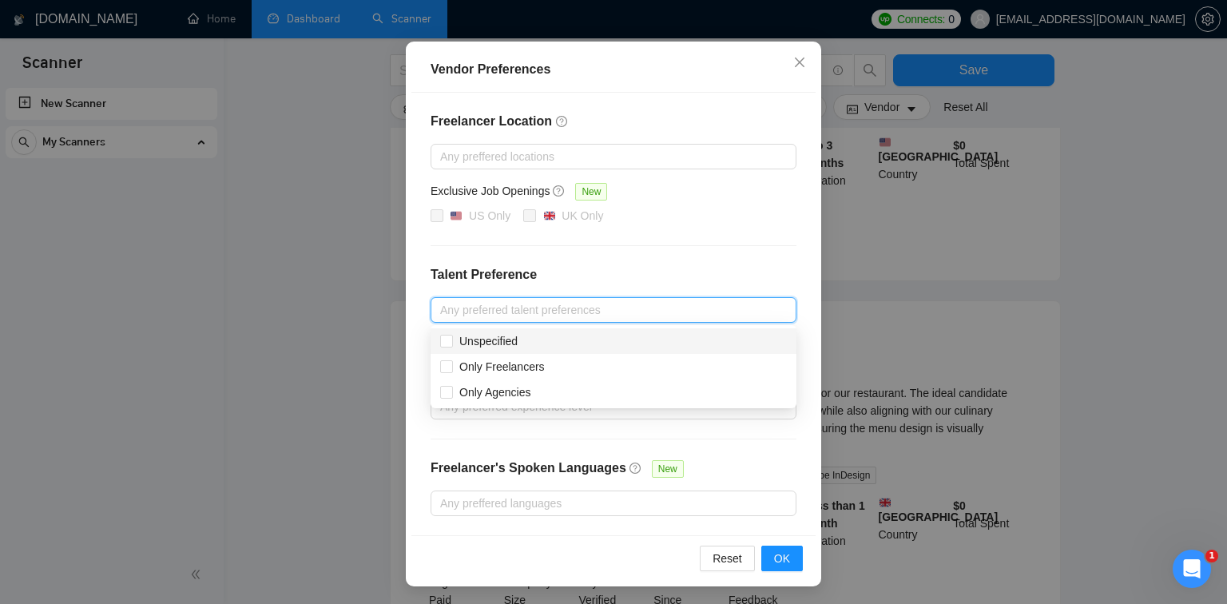
click at [628, 223] on div "US Only [GEOGRAPHIC_DATA] Only" at bounding box center [613, 216] width 366 height 19
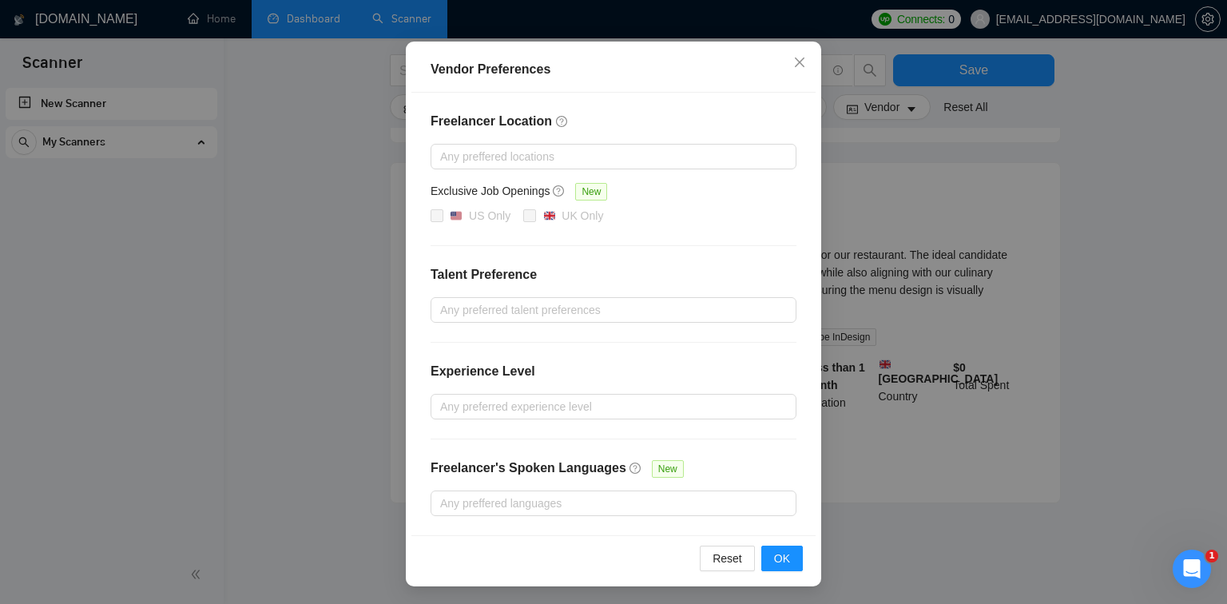
scroll to position [1589, 0]
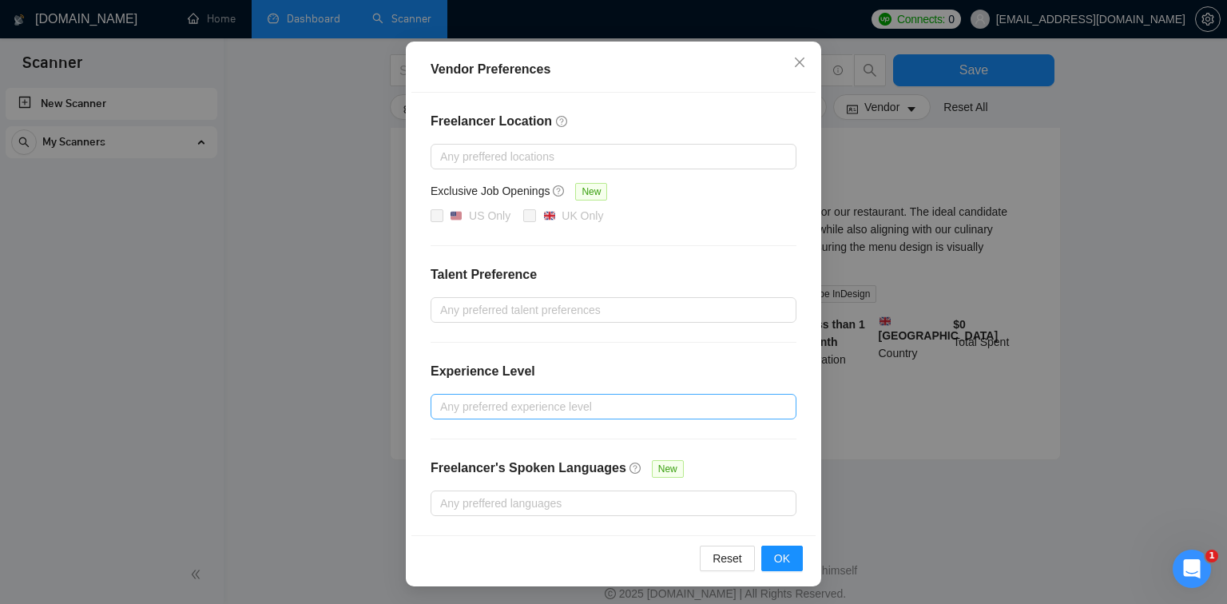
click at [538, 408] on div at bounding box center [605, 406] width 342 height 19
click at [807, 63] on span "Close" at bounding box center [799, 63] width 43 height 43
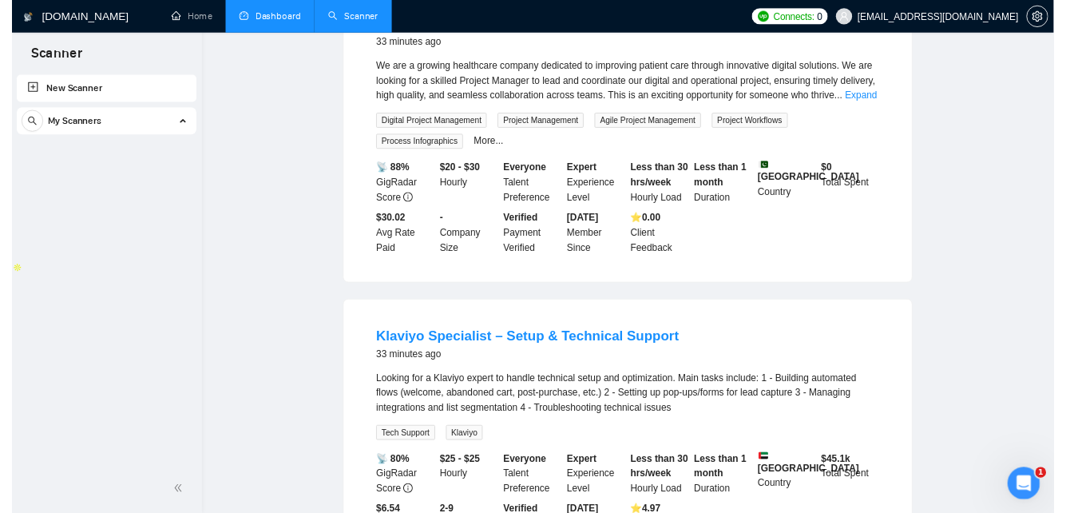
scroll to position [0, 0]
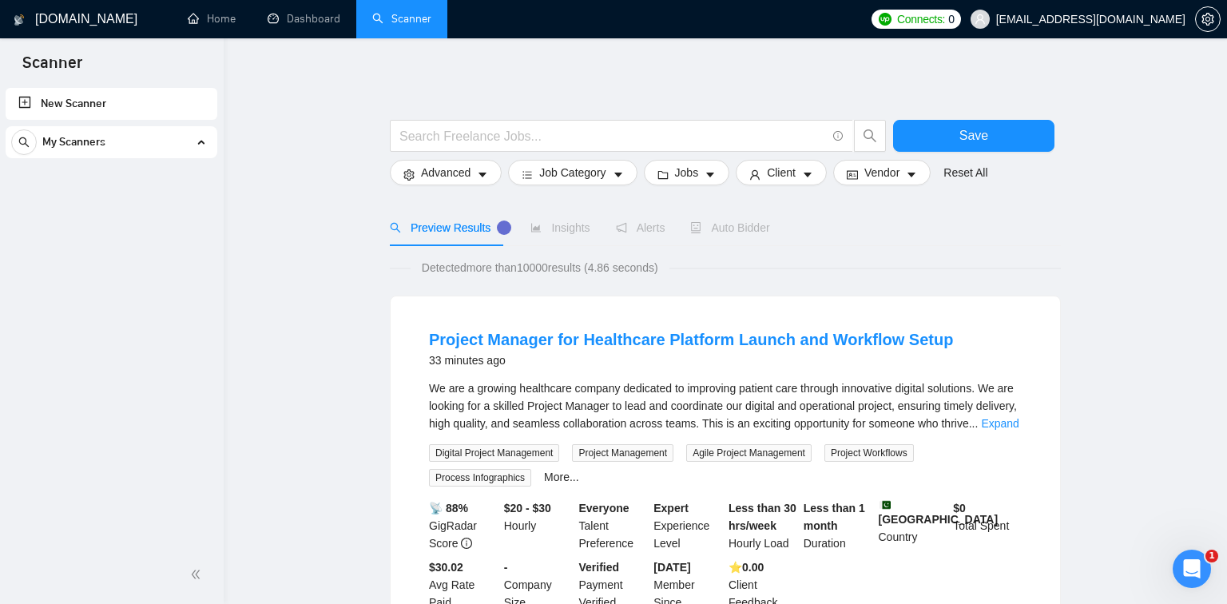
click at [196, 145] on div "My Scanners" at bounding box center [111, 142] width 200 height 32
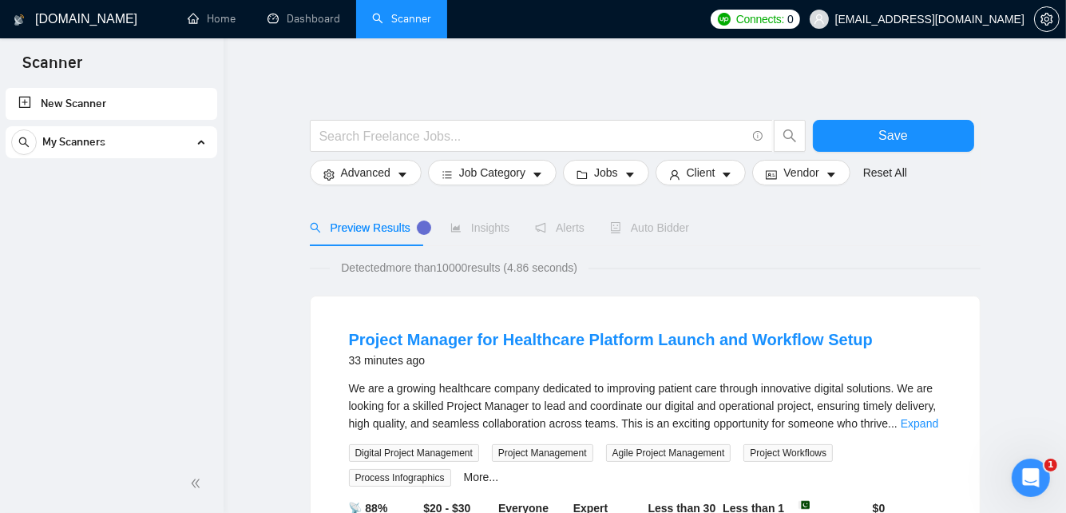
click at [72, 29] on h1 "[DOMAIN_NAME]" at bounding box center [86, 19] width 102 height 38
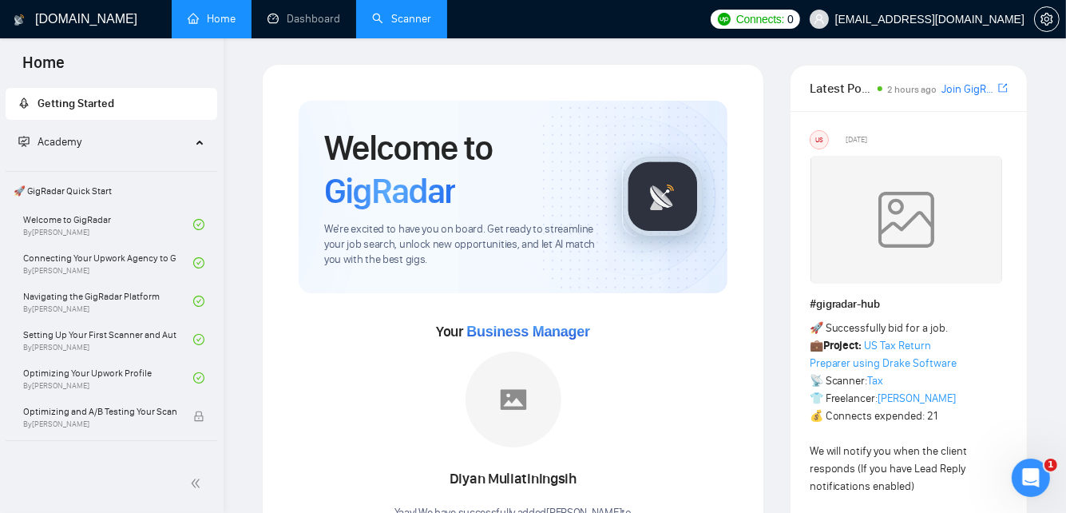
click at [402, 19] on link "Scanner" at bounding box center [401, 19] width 59 height 14
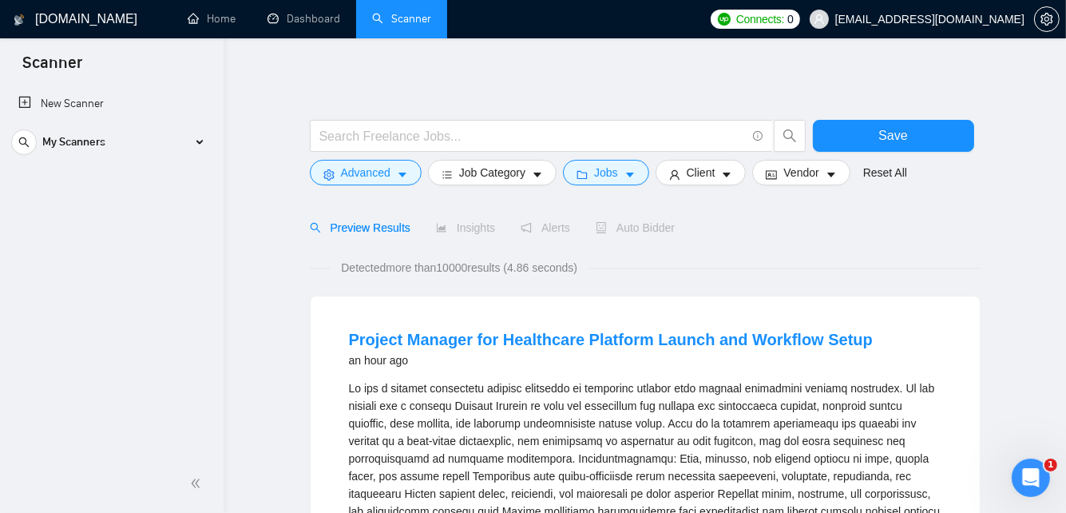
click at [46, 14] on h1 "[DOMAIN_NAME]" at bounding box center [86, 19] width 102 height 38
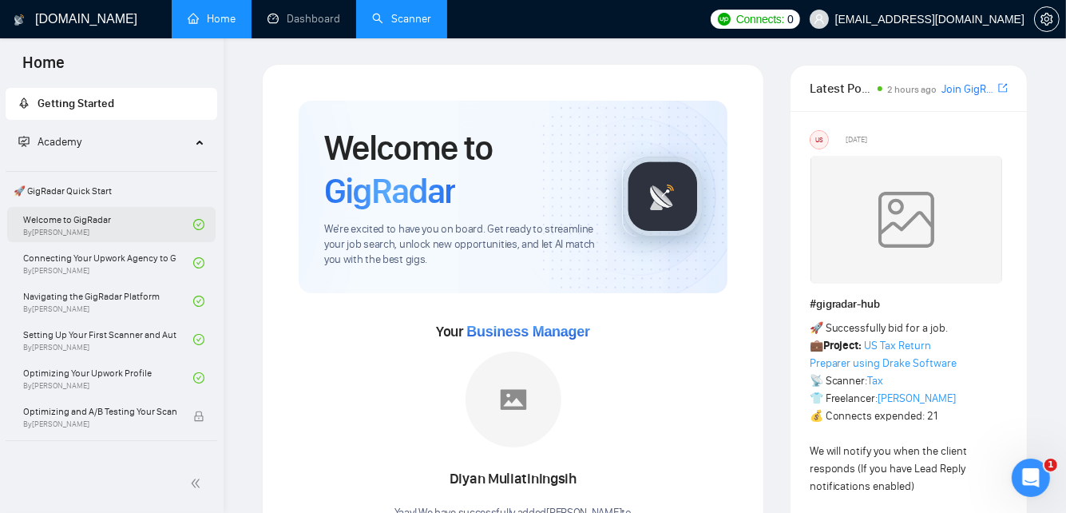
click at [87, 236] on link "Welcome to GigRadar By [PERSON_NAME]" at bounding box center [108, 224] width 170 height 35
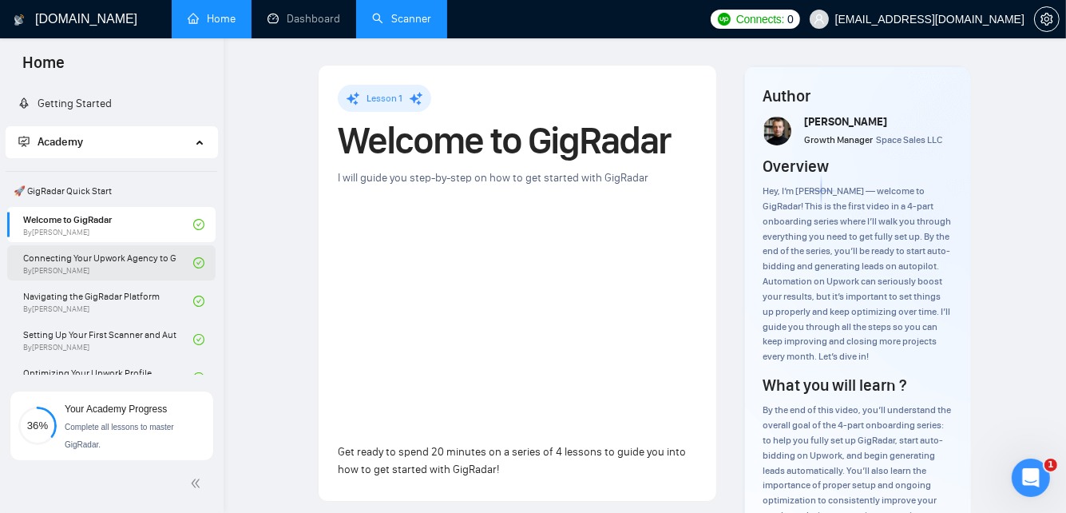
click at [105, 266] on link "Connecting Your Upwork Agency to GigRadar By [PERSON_NAME]" at bounding box center [108, 262] width 170 height 35
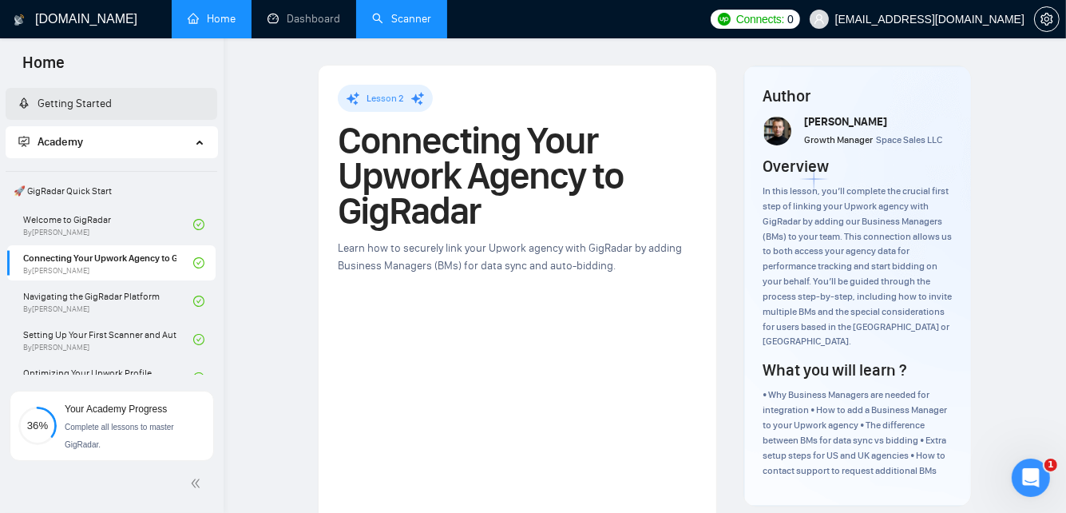
click at [109, 107] on link "Getting Started" at bounding box center [64, 104] width 93 height 14
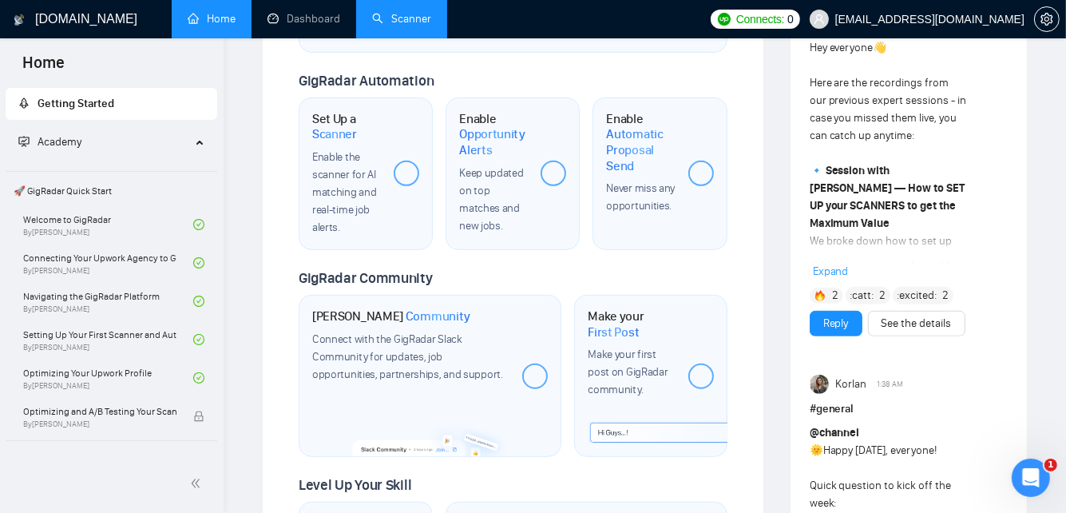
scroll to position [665, 0]
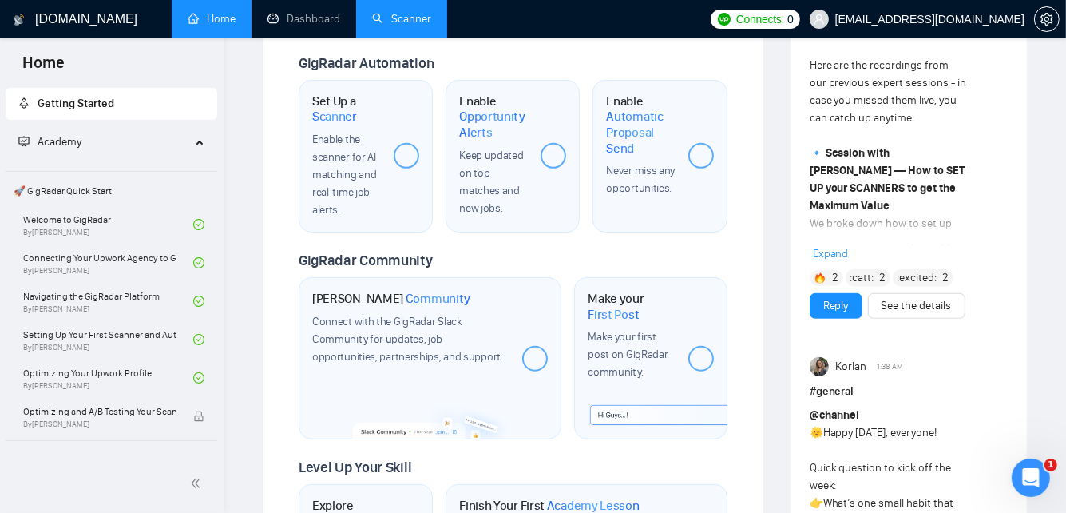
click at [416, 315] on span "Connect with the GigRadar Slack Community for updates, job opportunities, partn…" at bounding box center [407, 339] width 191 height 49
click at [414, 291] on span "Community" at bounding box center [438, 299] width 65 height 16
click at [396, 326] on span "Connect with the GigRadar Slack Community for updates, job opportunities, partn…" at bounding box center [407, 339] width 191 height 49
click at [411, 401] on img at bounding box center [431, 420] width 157 height 38
click at [532, 346] on div at bounding box center [535, 359] width 26 height 26
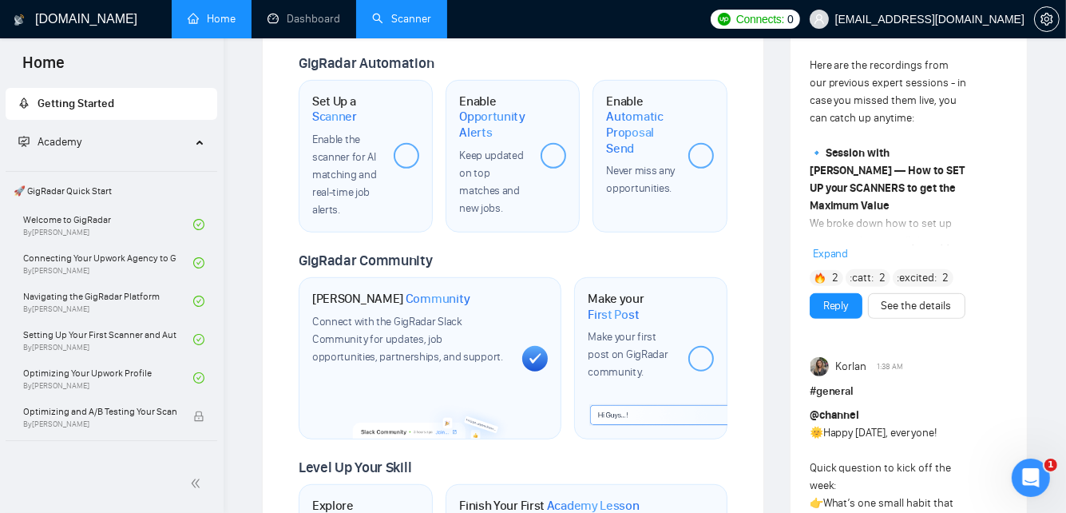
click at [532, 352] on icon at bounding box center [535, 357] width 13 height 11
click at [401, 315] on span "Connect with the GigRadar Slack Community for updates, job opportunities, partn…" at bounding box center [407, 339] width 191 height 49
click at [415, 339] on span "Connect with the GigRadar Slack Community for updates, job opportunities, partn…" at bounding box center [407, 339] width 191 height 49
click at [429, 401] on img at bounding box center [431, 420] width 157 height 38
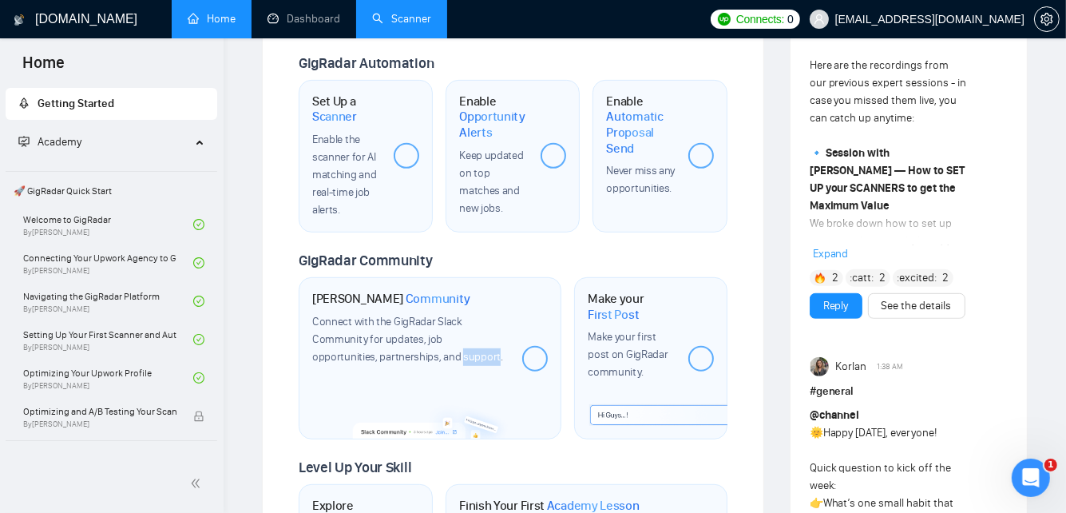
click at [442, 402] on img at bounding box center [431, 420] width 157 height 38
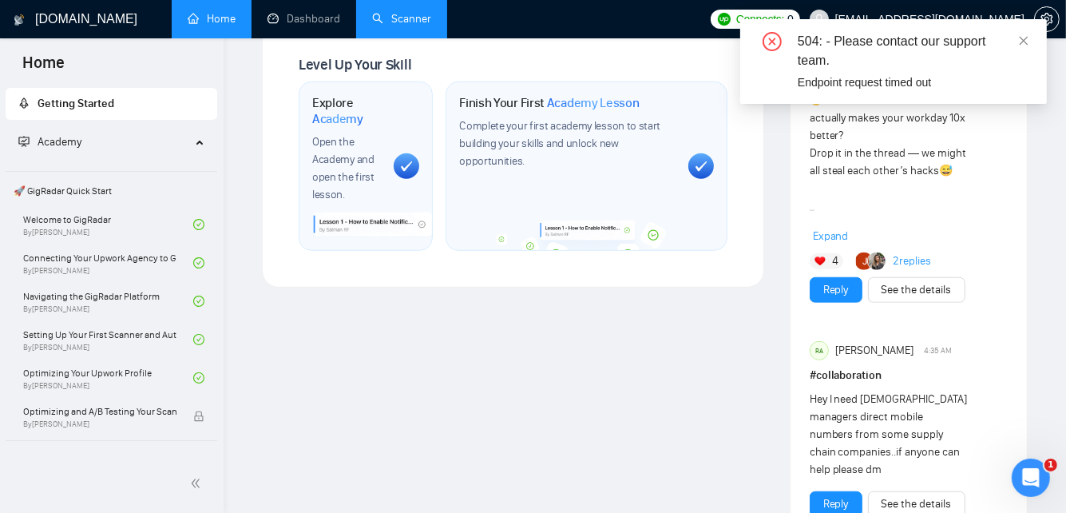
scroll to position [664, 0]
